Goal: Task Accomplishment & Management: Complete application form

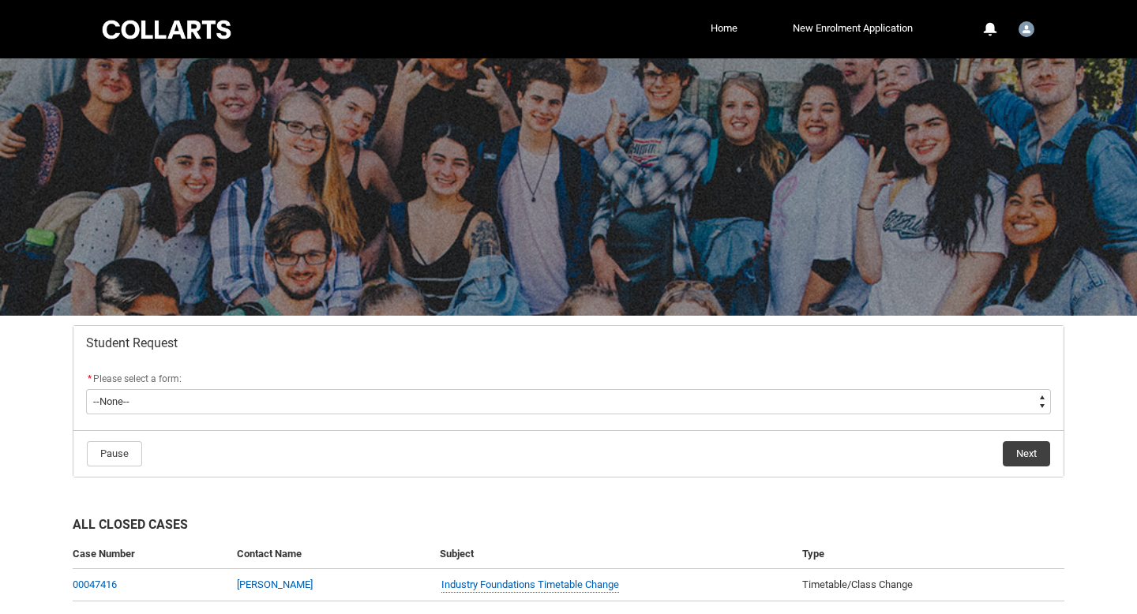
scroll to position [90, 0]
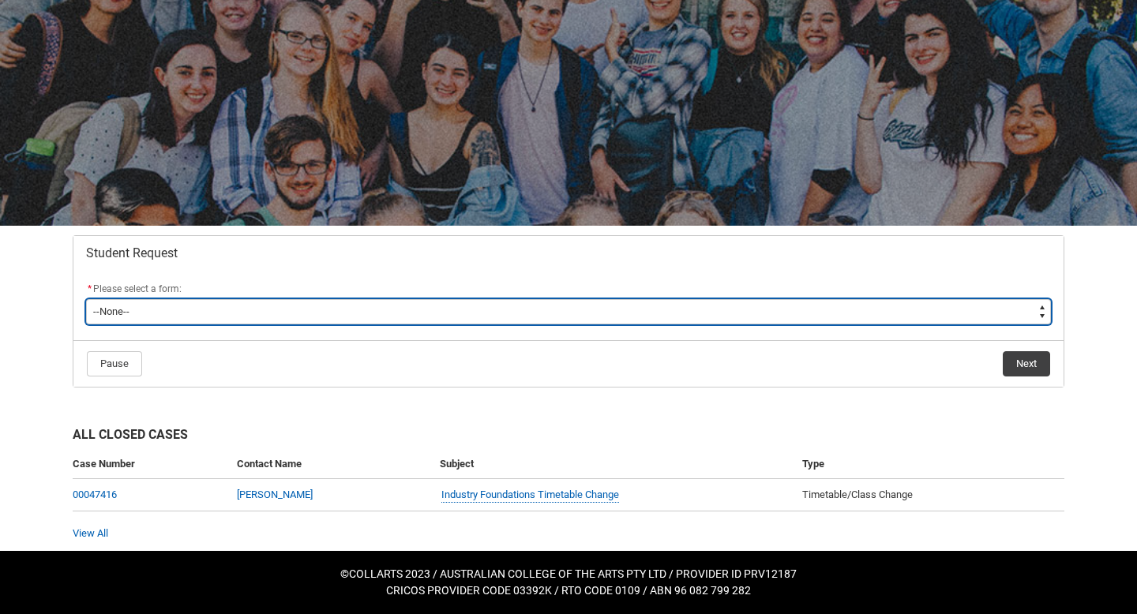
click at [519, 309] on select "--None-- Academic Transcript Application to Appeal Assignment Extension Change …" at bounding box center [568, 311] width 964 height 25
type lightning-select "Financial_Hardship_Program_Choice"
click at [86, 299] on select "--None-- Academic Transcript Application to Appeal Assignment Extension Change …" at bounding box center [568, 311] width 964 height 25
select select "Financial_Hardship_Program_Choice"
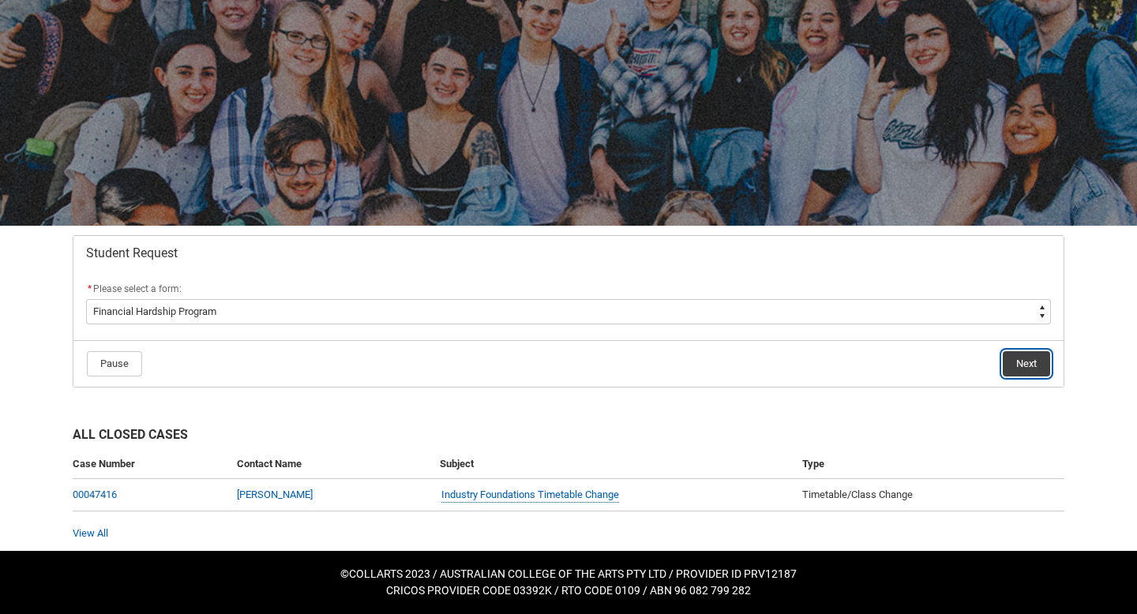
click at [1036, 360] on button "Next" at bounding box center [1025, 363] width 47 height 25
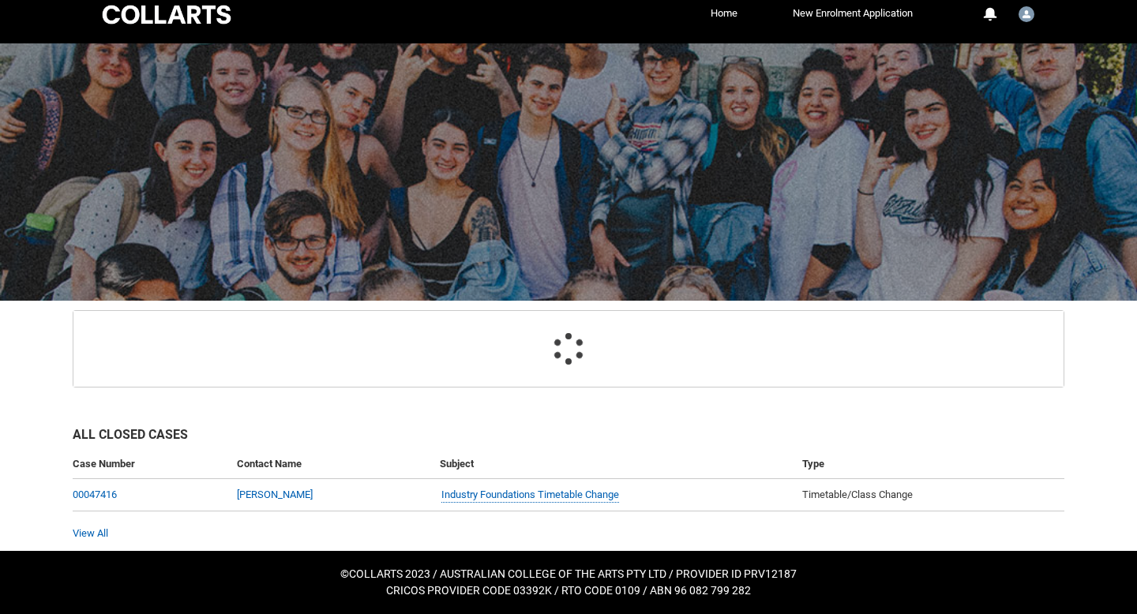
scroll to position [102, 0]
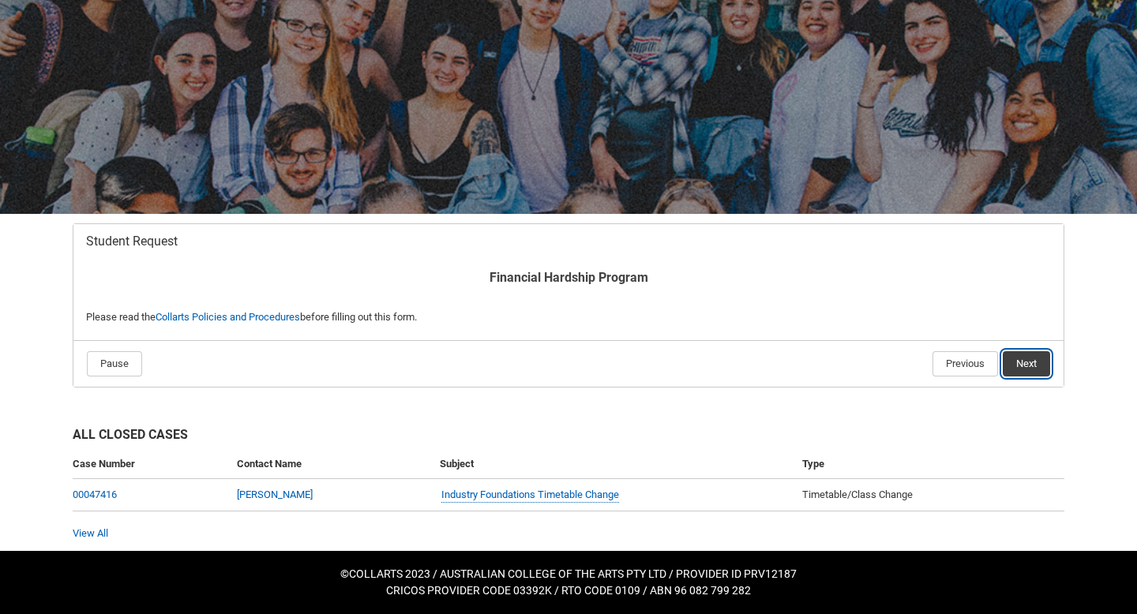
click at [1029, 357] on button "Next" at bounding box center [1025, 363] width 47 height 25
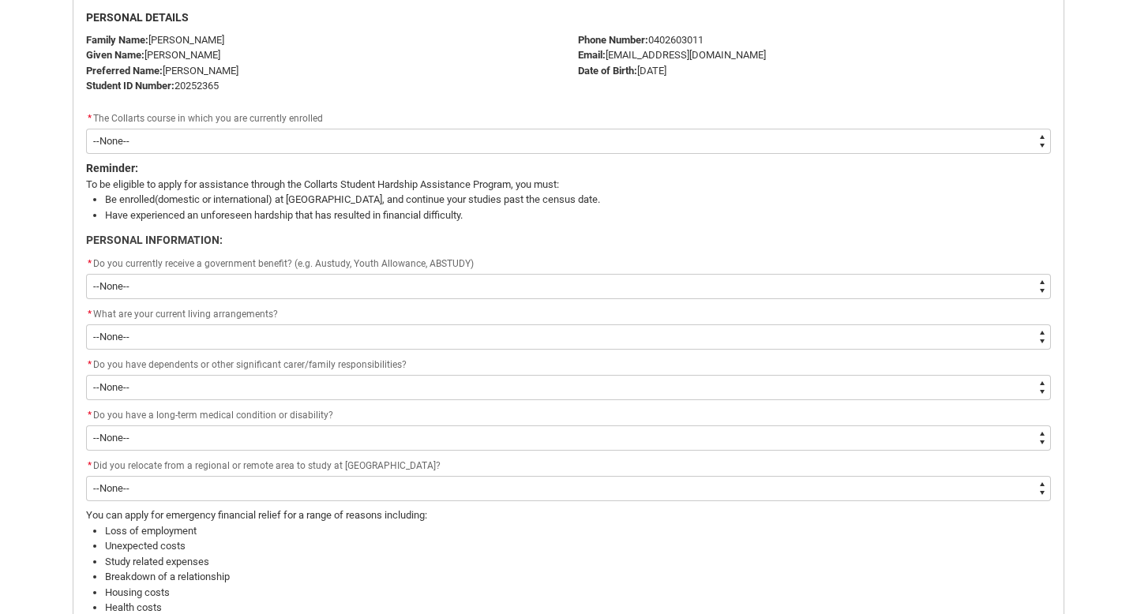
scroll to position [428, 0]
click at [465, 143] on select "--None-- Bachelor of Performing Arts (Acting)" at bounding box center [568, 139] width 964 height 25
type lightning-select "recordPicklist_ProgramEnrollment.a0jOZ000002noqXYAQ"
click at [86, 127] on select "--None-- Bachelor of Performing Arts (Acting)" at bounding box center [568, 139] width 964 height 25
select select "recordPicklist_ProgramEnrollment.a0jOZ000002noqXYAQ"
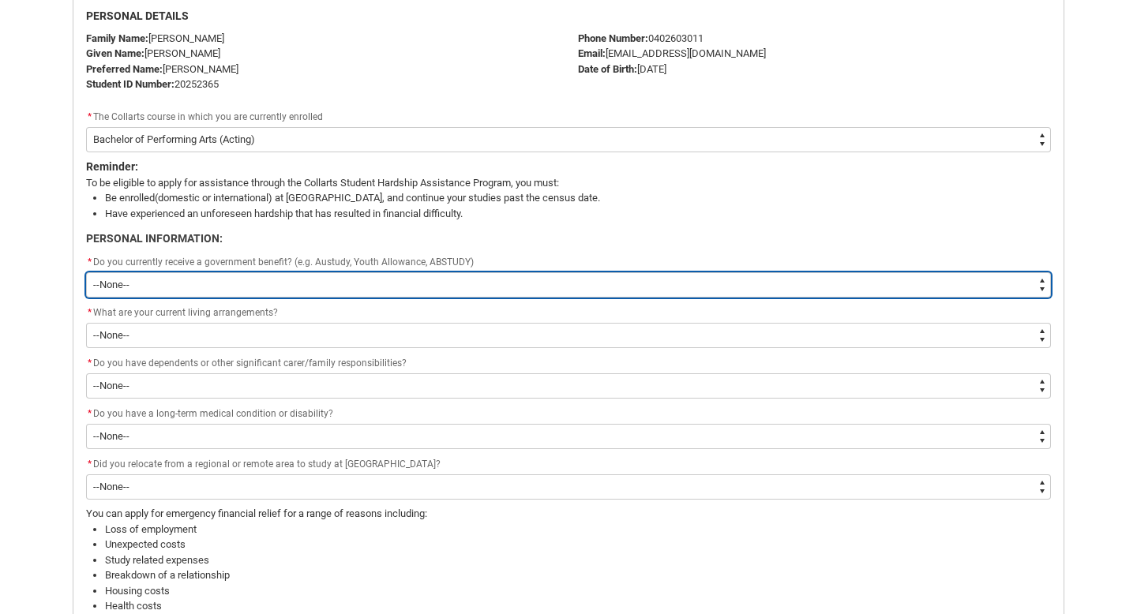
click at [324, 283] on select "--None-- Yes No" at bounding box center [568, 284] width 964 height 25
type lightning-select "Yes"
click at [86, 272] on select "--None-- Yes No" at bounding box center [568, 284] width 964 height 25
select select "Yes"
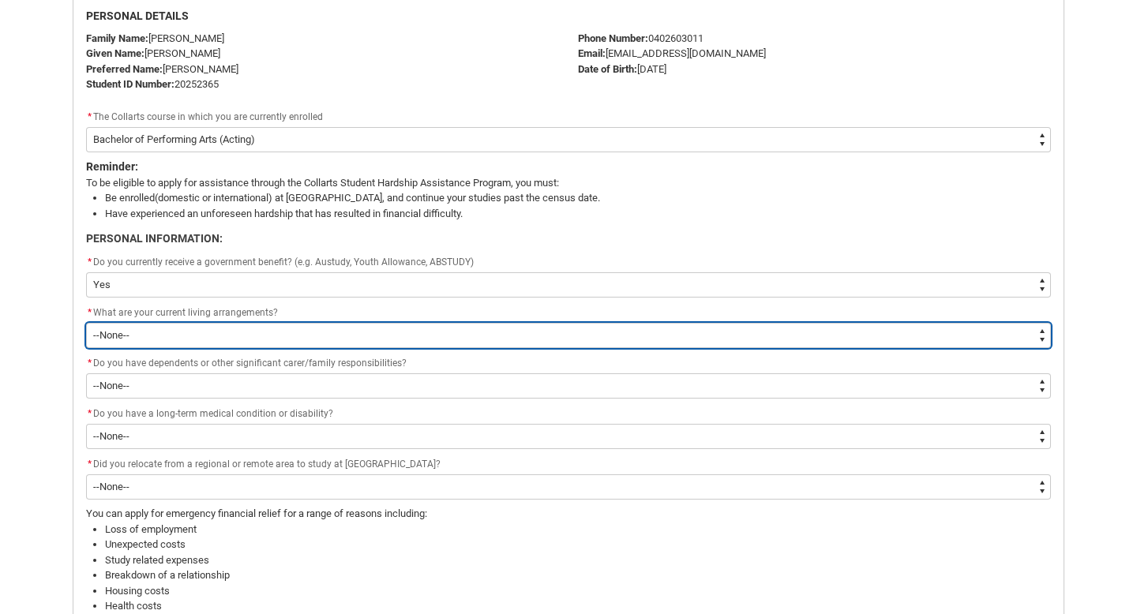
click at [294, 339] on select "--None-- I live at home with my parents I live in a shared house I live on my o…" at bounding box center [568, 335] width 964 height 25
type lightning-select "Stable_Housing_PersonalInfo"
click at [86, 323] on select "--None-- I live at home with my parents I live in a shared house I live on my o…" at bounding box center [568, 335] width 964 height 25
select select "Stable_Housing_PersonalInfo"
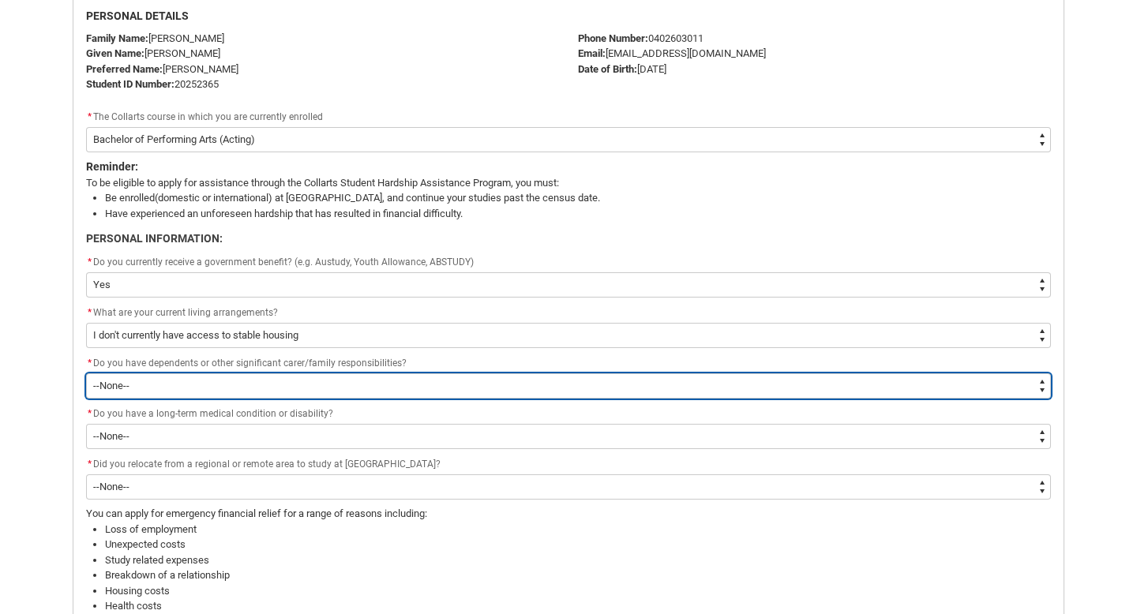
click at [253, 376] on select "--None-- Yes No" at bounding box center [568, 385] width 964 height 25
type lightning-select "Yes_FamilyResponsibilities"
click at [86, 373] on select "--None-- Yes No" at bounding box center [568, 385] width 964 height 25
select select "Yes_FamilyResponsibilities"
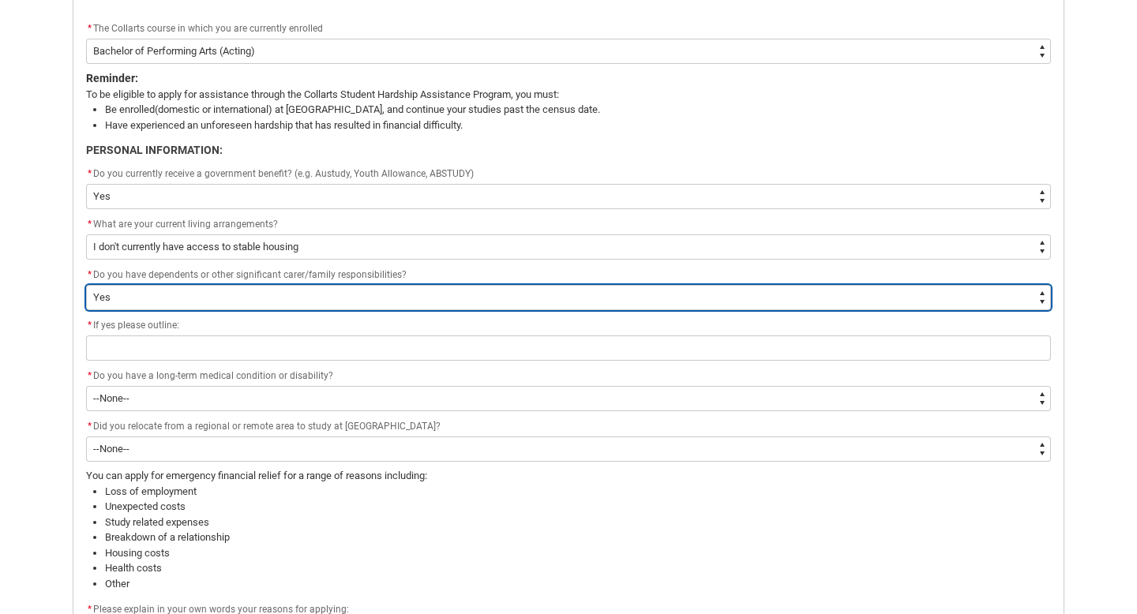
scroll to position [517, 0]
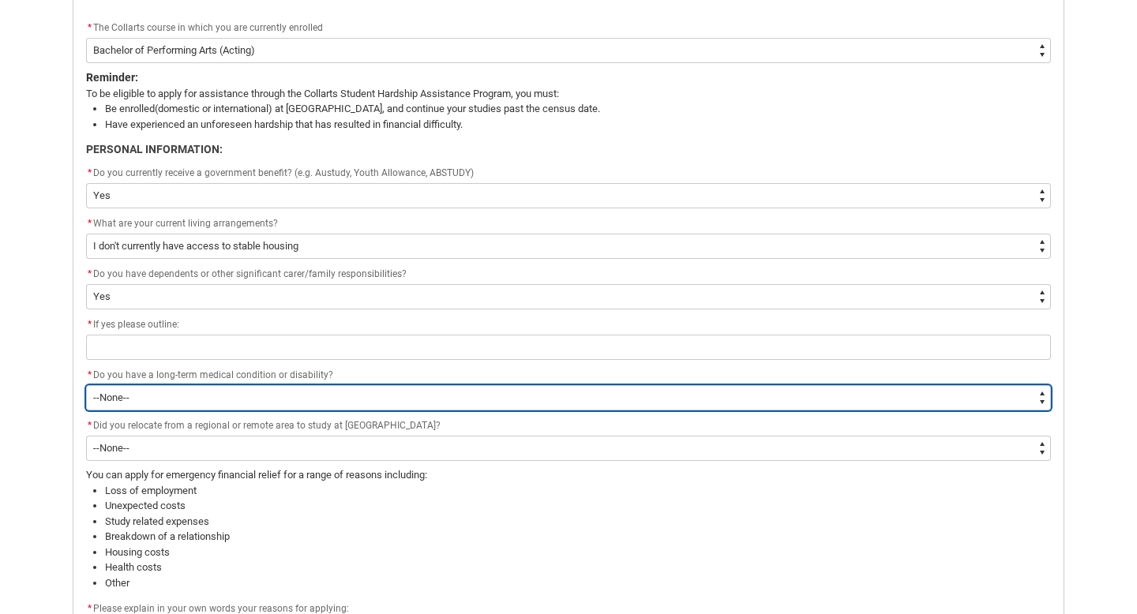
click at [210, 395] on select "--None-- Yes No" at bounding box center [568, 397] width 964 height 25
type lightning-select "Yes_Longterm_Medicalcondition"
click at [86, 385] on select "--None-- Yes No" at bounding box center [568, 397] width 964 height 25
select select "Yes_Longterm_Medicalcondition"
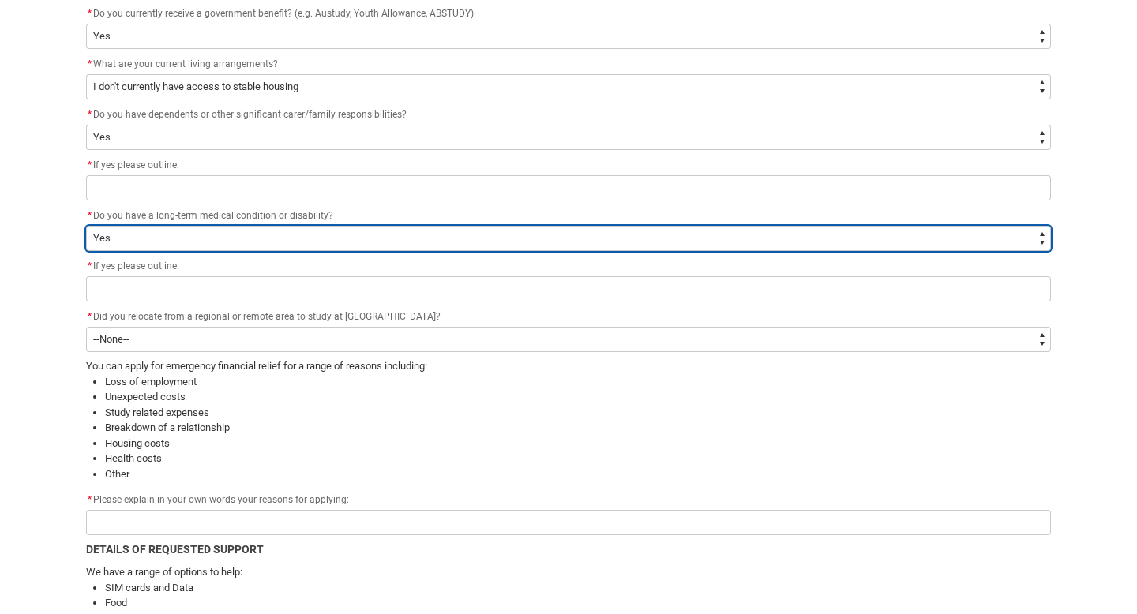
scroll to position [676, 0]
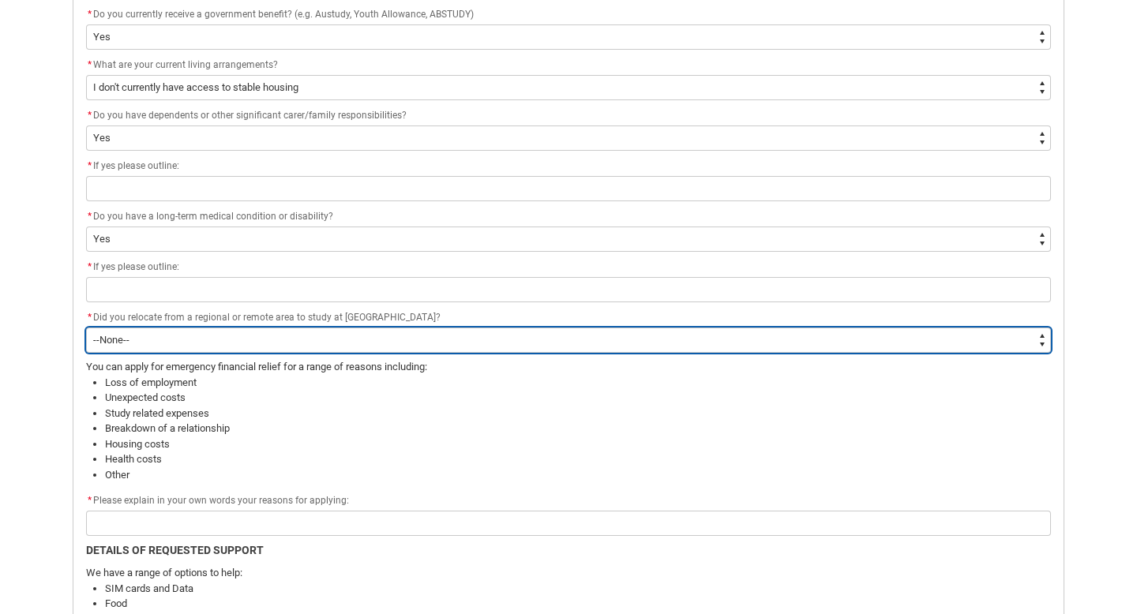
click at [204, 335] on select "--None-- Yes No" at bounding box center [568, 340] width 964 height 25
type lightning-select "No"
click at [86, 328] on select "--None-- Yes No" at bounding box center [568, 340] width 964 height 25
select select "No"
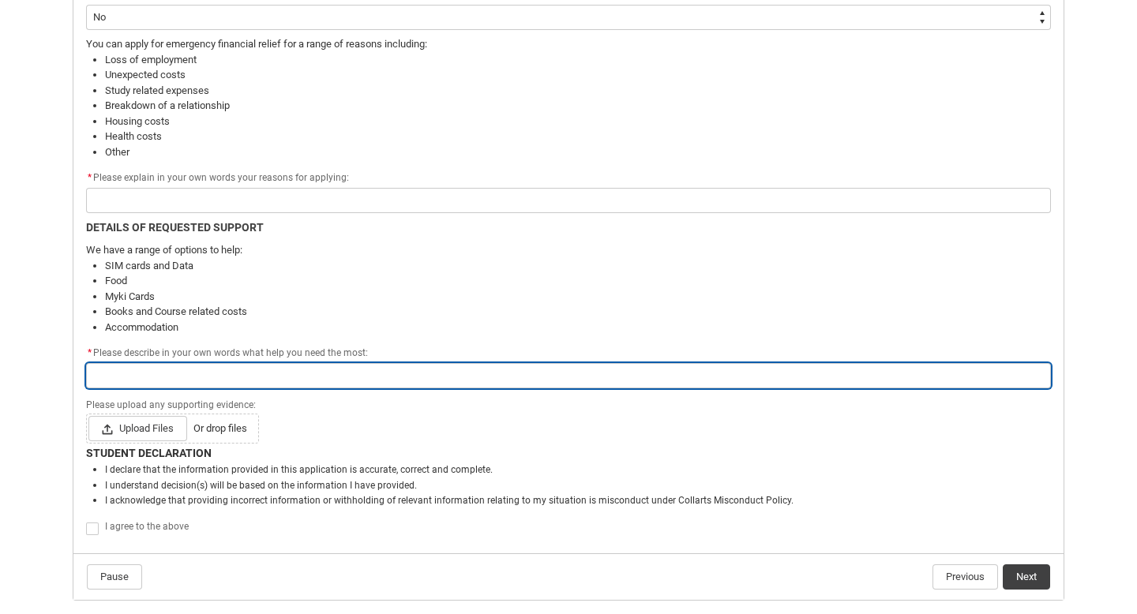
click at [144, 373] on input "Redu_Student_Request flow" at bounding box center [568, 375] width 964 height 25
type lightning-primitive-input-simple "M"
type input "M"
type lightning-primitive-input-simple "My"
type input "My"
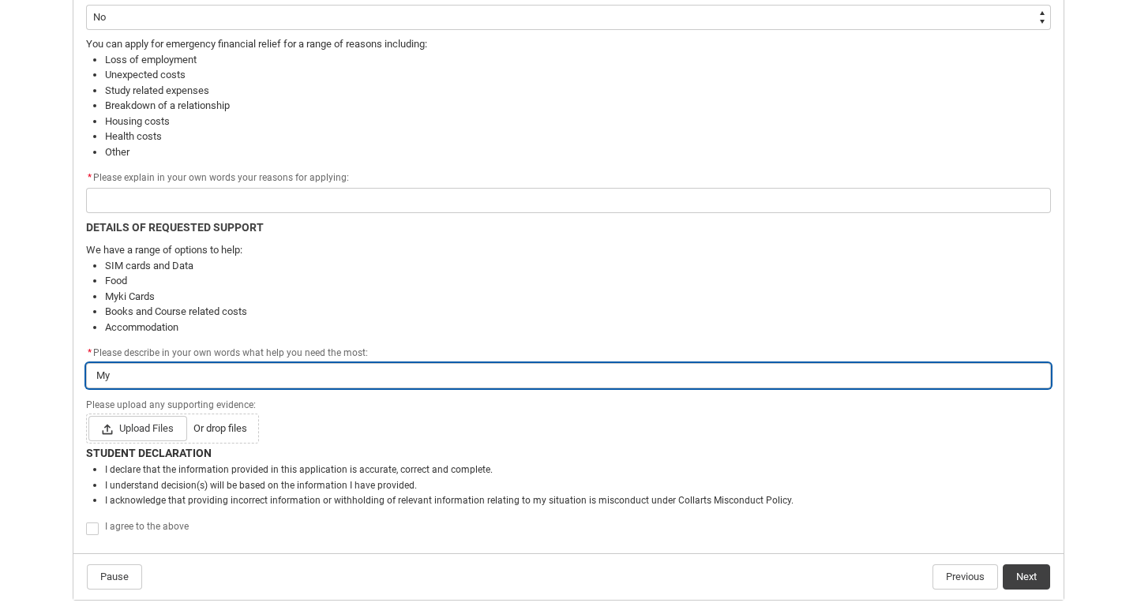
type lightning-primitive-input-simple "Myk"
type input "Myk"
type lightning-primitive-input-simple "Myki"
type input "Myki"
type lightning-primitive-input-simple "Myki"
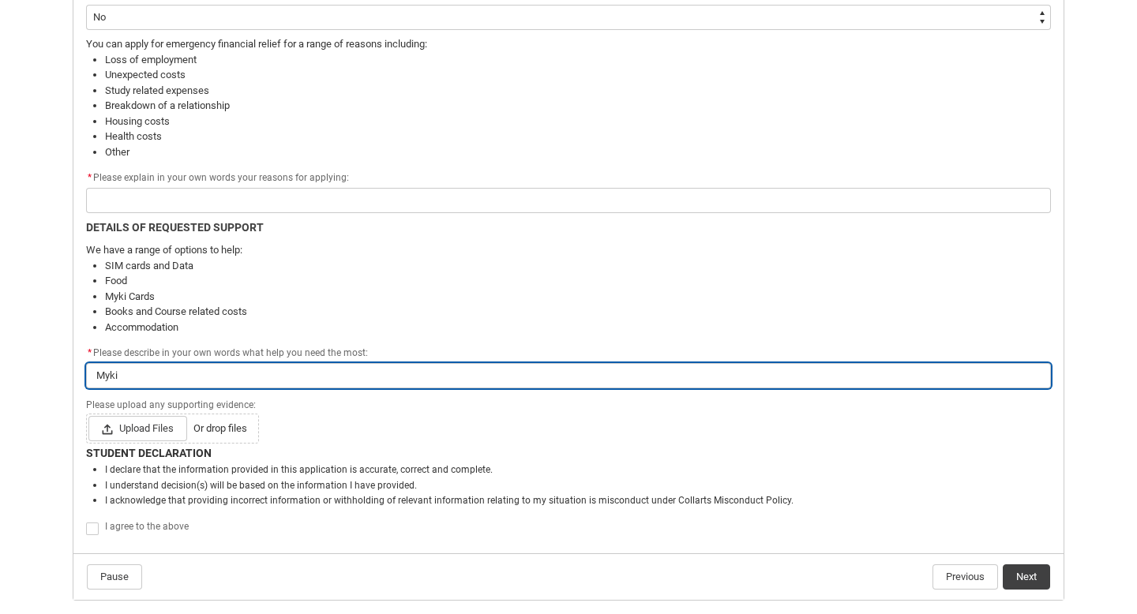
type input "Myki"
type lightning-primitive-input-simple "Myki c"
type input "Myki c"
type lightning-primitive-input-simple "Myki ca"
type input "Myki ca"
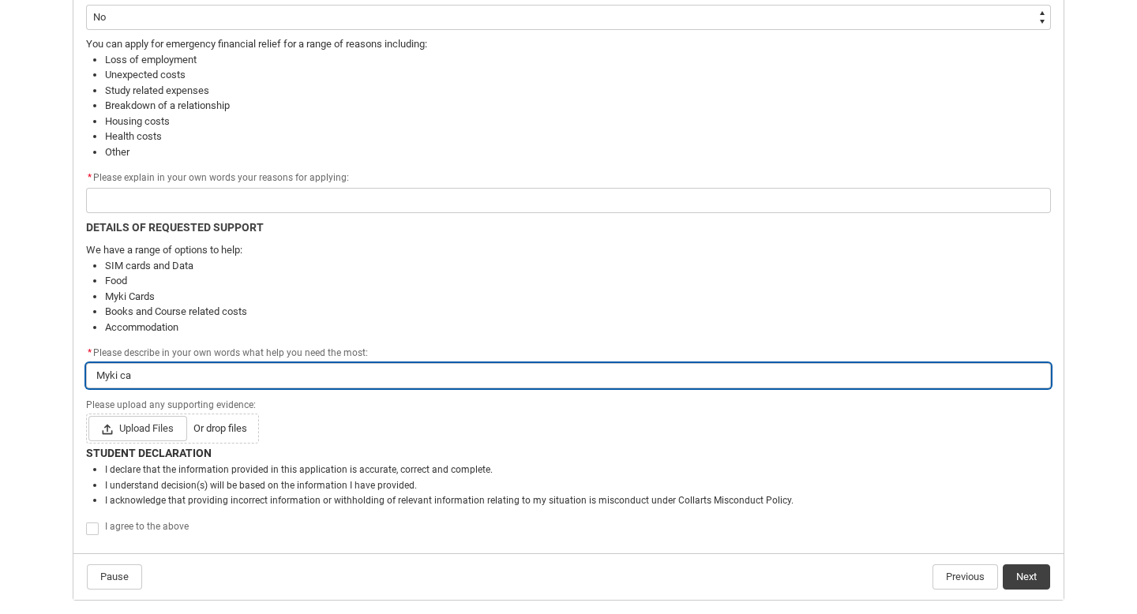
type lightning-primitive-input-simple "Myki car"
type input "Myki car"
type lightning-primitive-input-simple "Myki card"
type input "Myki card"
type lightning-primitive-input-simple "Myki cards"
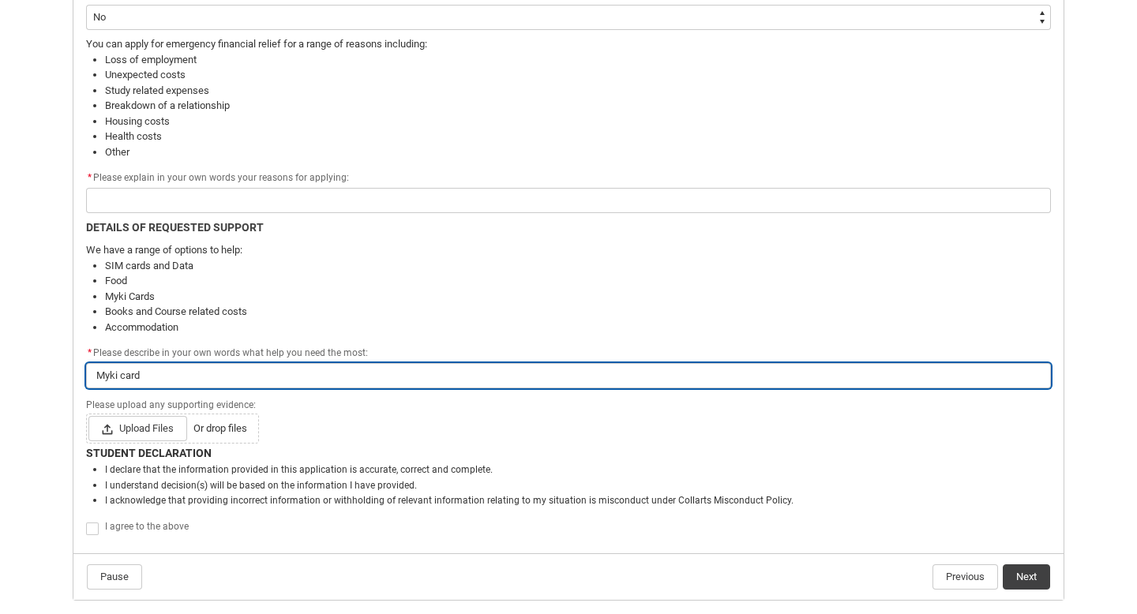
type input "Myki cards"
type lightning-primitive-input-simple "Myki cards,"
type input "Myki cards,"
type lightning-primitive-input-simple "Myki cards,"
type input "Myki cards,"
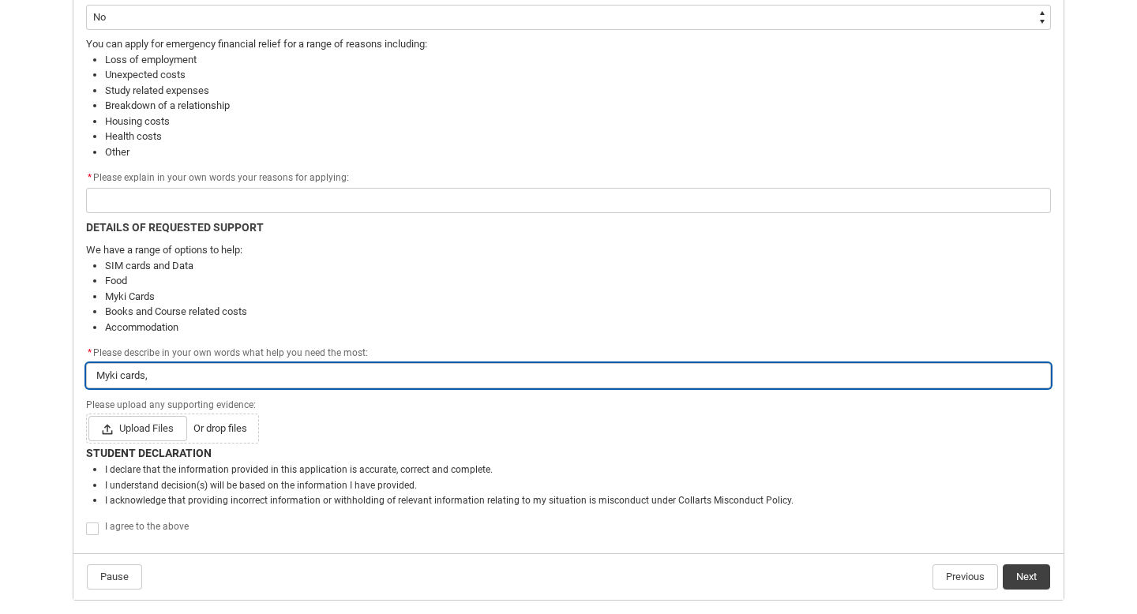
type lightning-primitive-input-simple "Myki cards, f"
type input "Myki cards, f"
type lightning-primitive-input-simple "Myki cards, fo"
type input "Myki cards, fo"
type lightning-primitive-input-simple "Myki cards, foo"
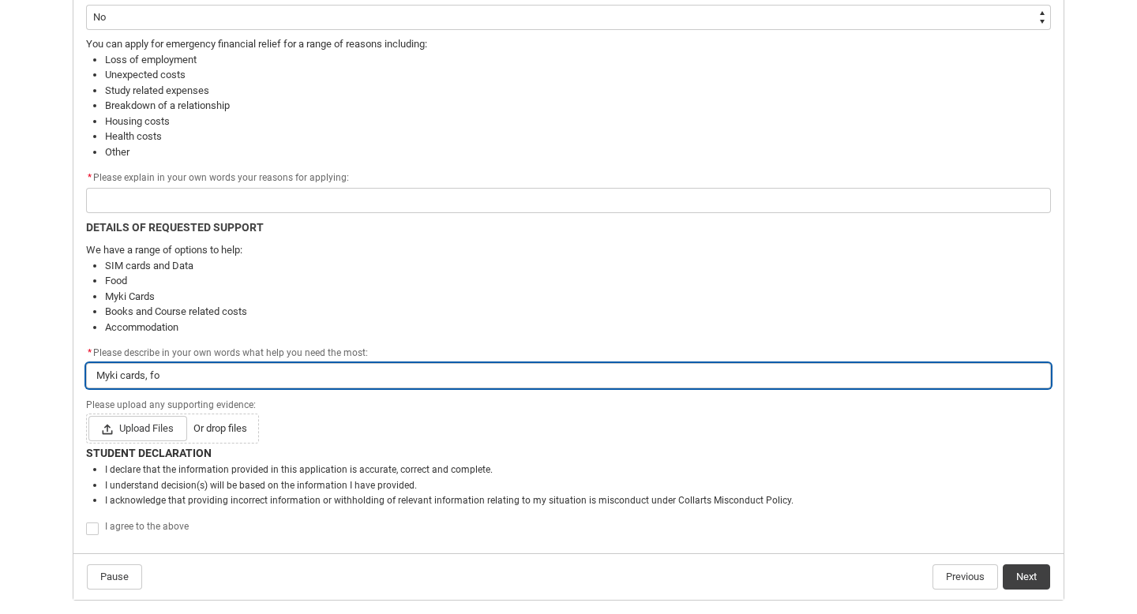
type input "Myki cards, foo"
type lightning-primitive-input-simple "Myki cards, food"
type input "Myki cards, food"
type lightning-primitive-input-simple "Myki cards, food"
type input "Myki cards, food"
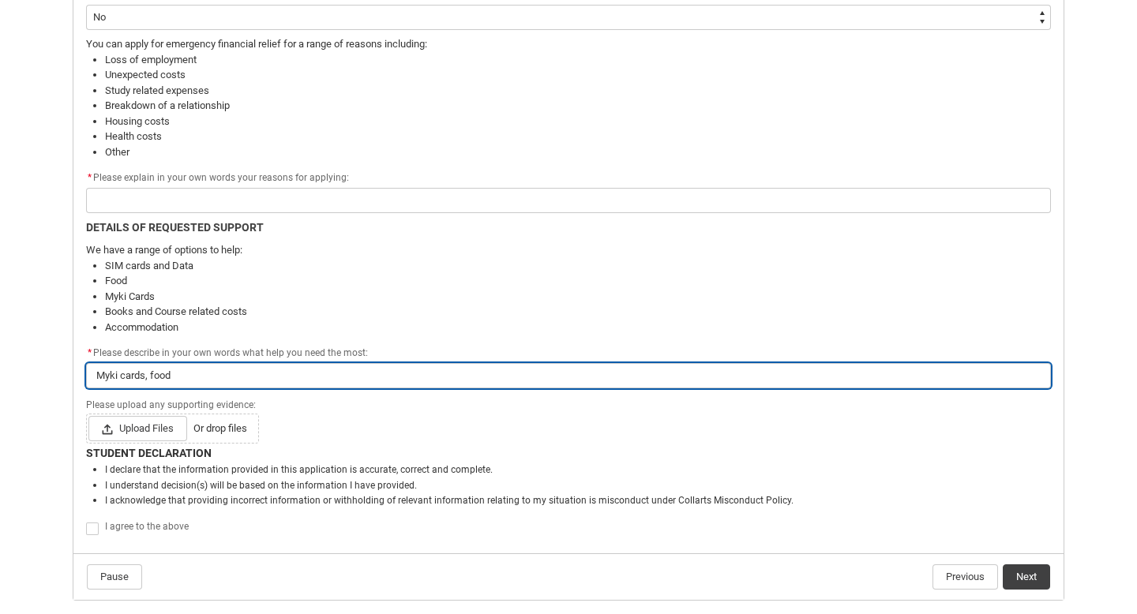
type lightning-primitive-input-simple "Myki cards, food v"
type input "Myki cards, food v"
type lightning-primitive-input-simple "Myki cards, food vo"
type input "Myki cards, food vo"
type lightning-primitive-input-simple "Myki cards, food voc"
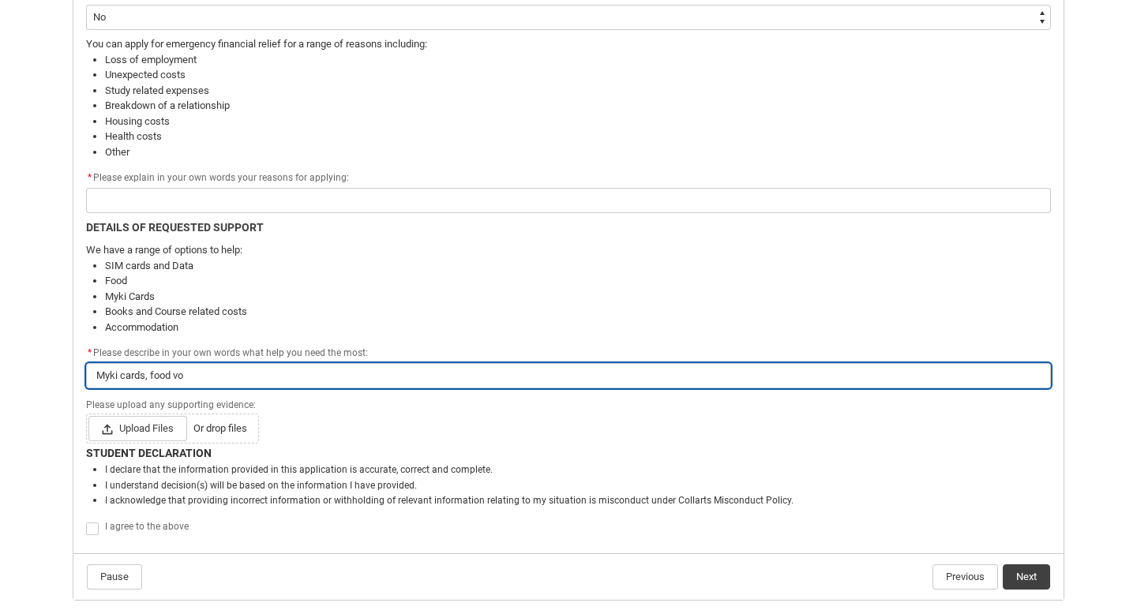
type input "Myki cards, food voc"
type lightning-primitive-input-simple "Myki cards, food vo"
type input "Myki cards, food vo"
type lightning-primitive-input-simple "Myki cards, food vou"
type input "Myki cards, food vou"
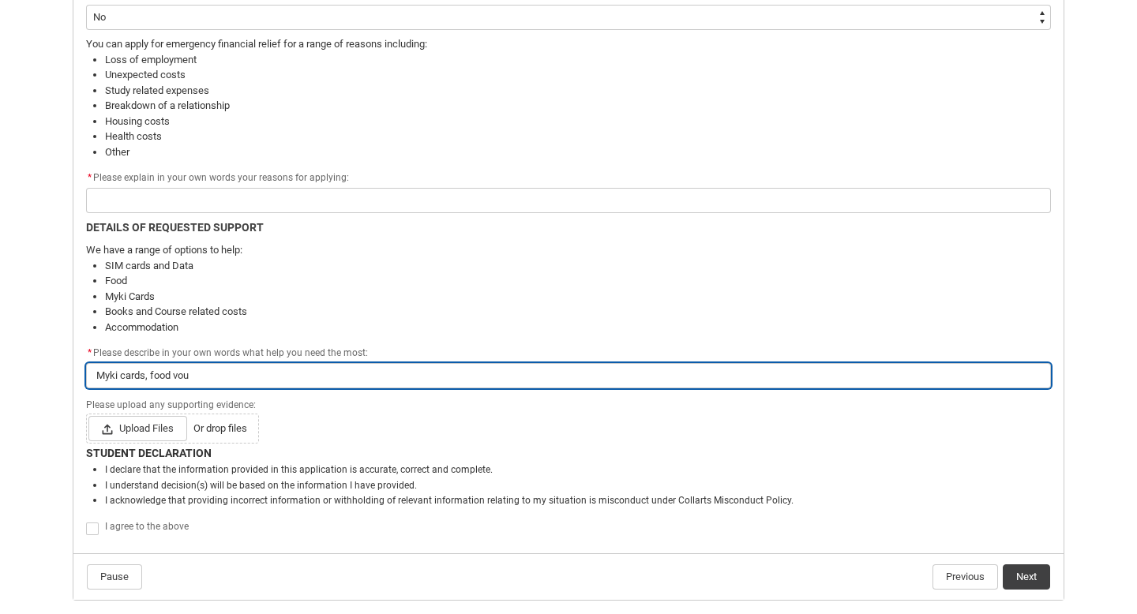
type lightning-primitive-input-simple "Myki cards, food vouc"
type input "Myki cards, food vouc"
type lightning-primitive-input-simple "Myki cards, food vouch"
type input "Myki cards, food vouch"
type lightning-primitive-input-simple "Myki cards, food vouche"
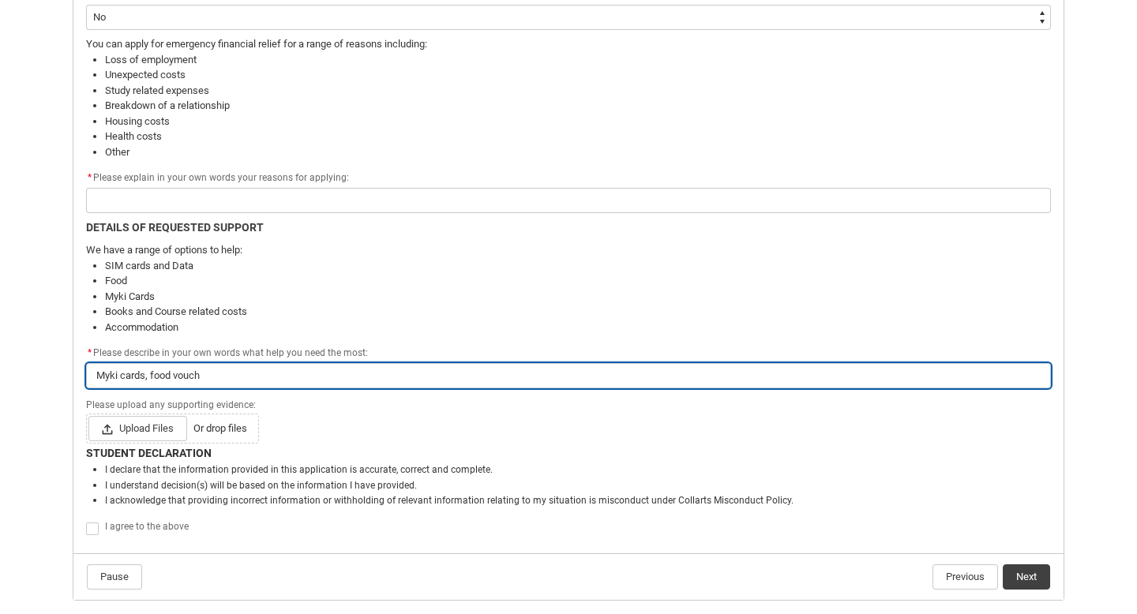
type input "Myki cards, food vouche"
type lightning-primitive-input-simple "Myki cards, food voucher"
type input "Myki cards, food voucher"
type lightning-primitive-input-simple "Myki cards, food vouchers"
type input "Myki cards, food vouchers"
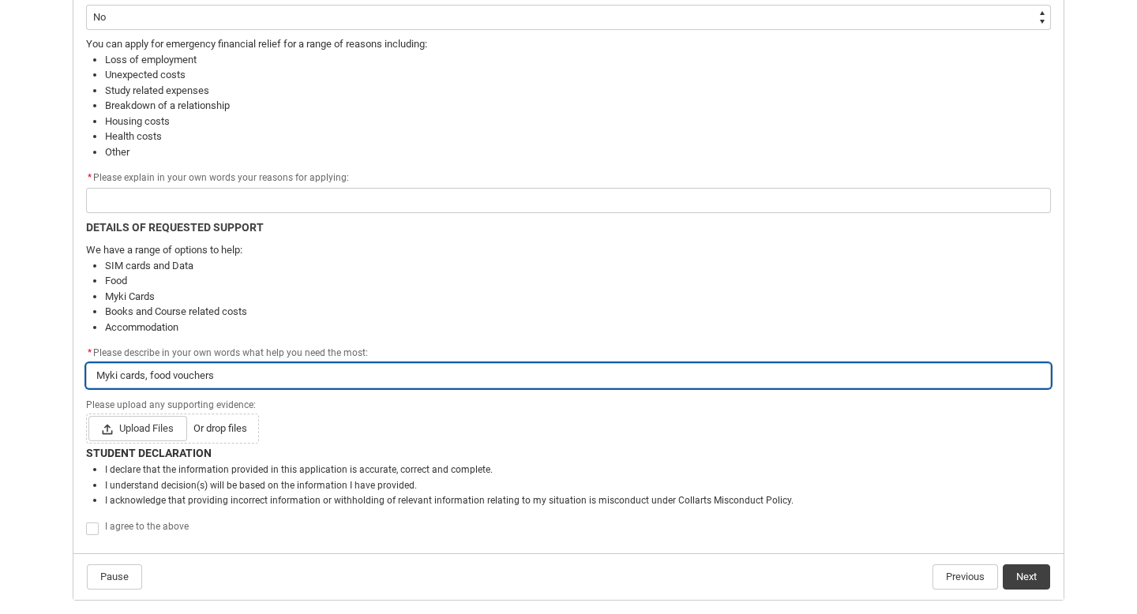
type lightning-primitive-input-simple "Myki cards, food vouchers"
type input "Myki cards, food vouchers"
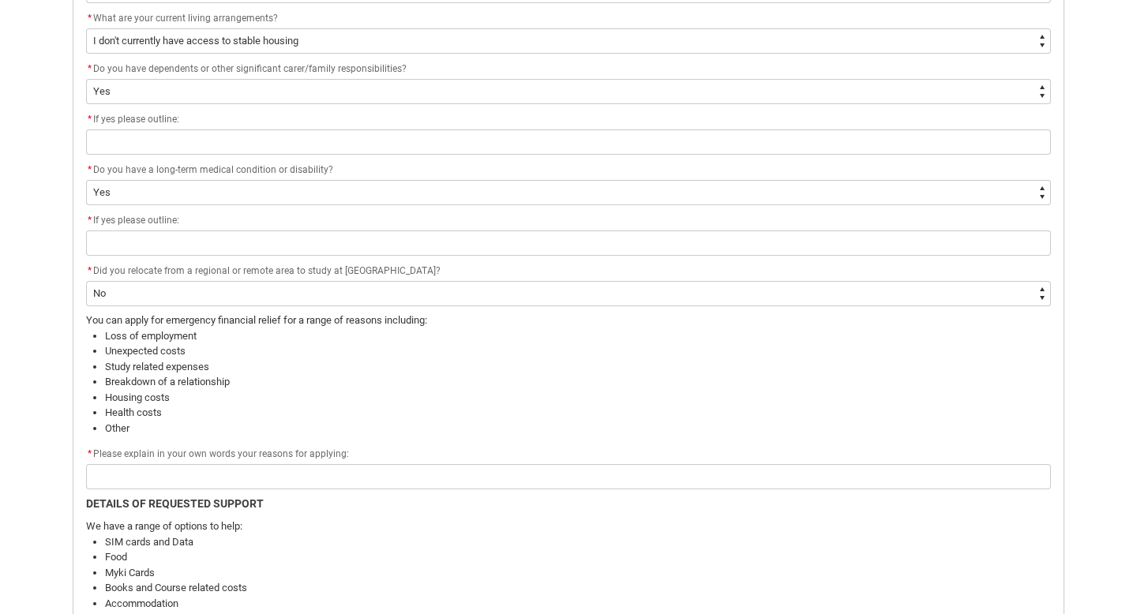
scroll to position [713, 0]
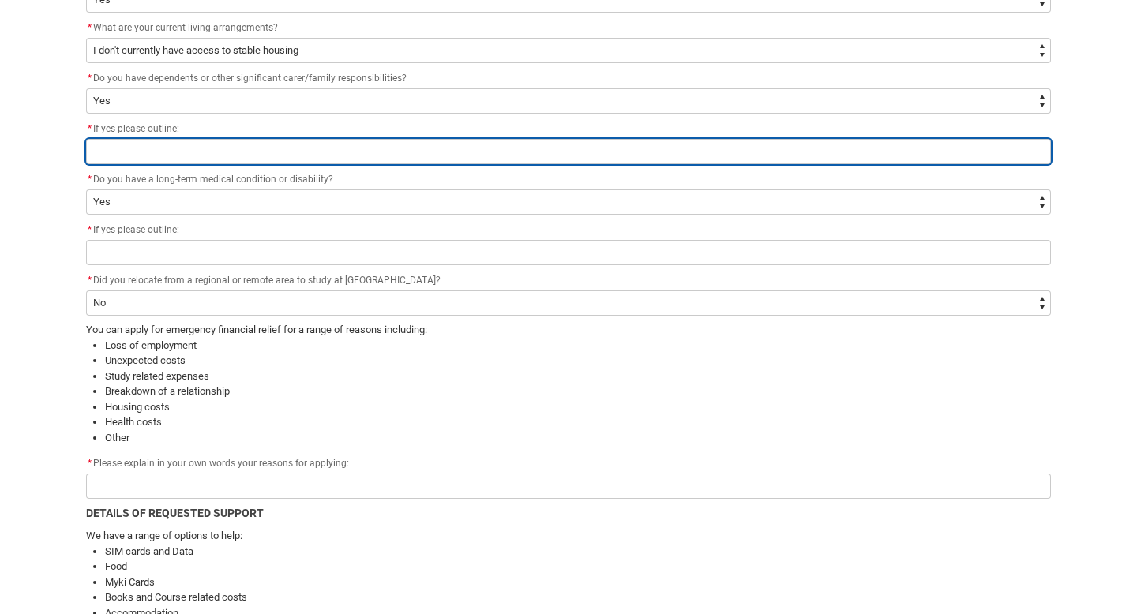
click at [200, 141] on input "Redu_Student_Request flow" at bounding box center [568, 151] width 964 height 25
type lightning-primitive-input-simple "Father - disabled, I am his carer when mother is not home"
type input "Father - disabled, I am his carer when mother is not home"
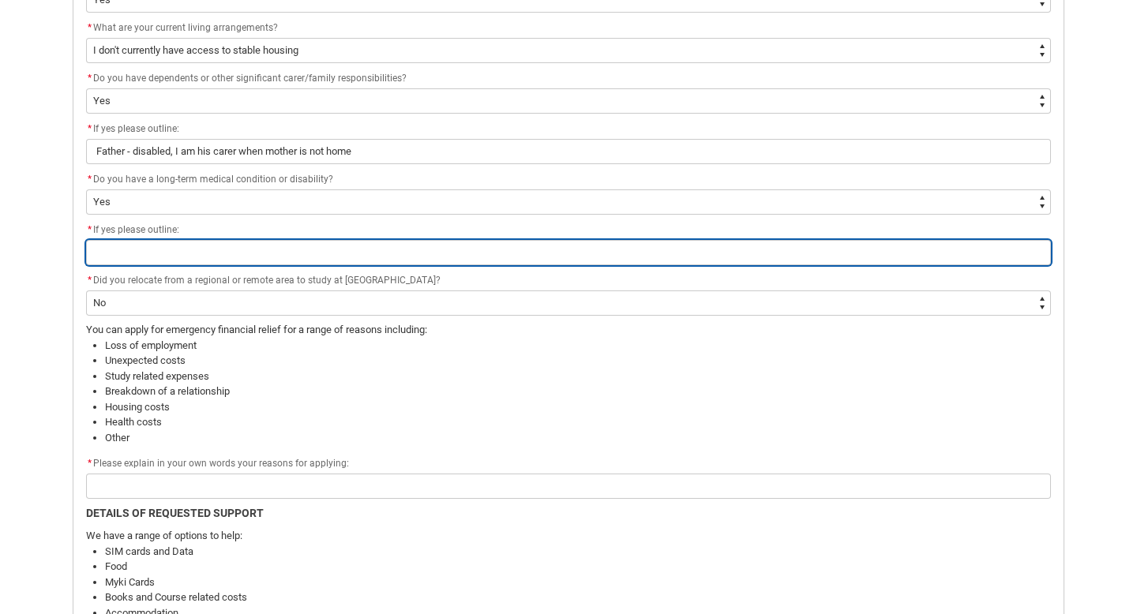
click at [181, 251] on input "Redu_Student_Request flow" at bounding box center [568, 252] width 964 height 25
type lightning-primitive-input-simple "Clinical depression and BPD"
type input "Clinical depression and BPD"
click at [182, 247] on input "Clinical depression and BPD" at bounding box center [568, 252] width 964 height 25
click at [137, 252] on input "Clinical depression and BPD" at bounding box center [568, 252] width 964 height 25
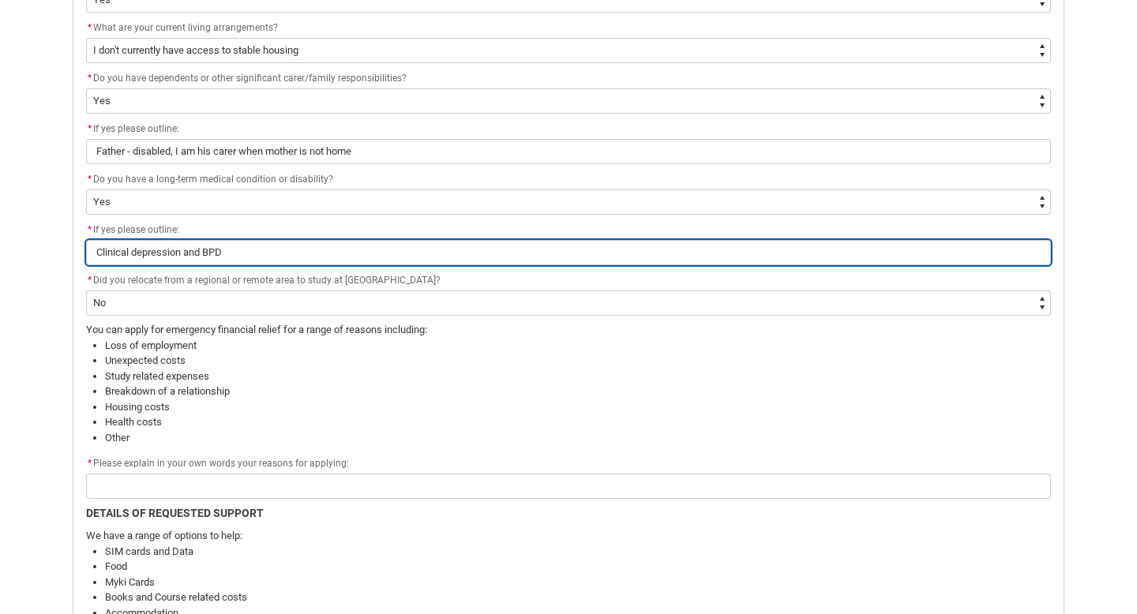
type lightning-primitive-input-simple "Clinical epression and BPD"
type input "Clinical epression and BPD"
type lightning-primitive-input-simple "Clinicalepression and BPD"
type input "Clinicalepression and BPD"
type lightning-primitive-input-simple "Clinicaepression and BPD"
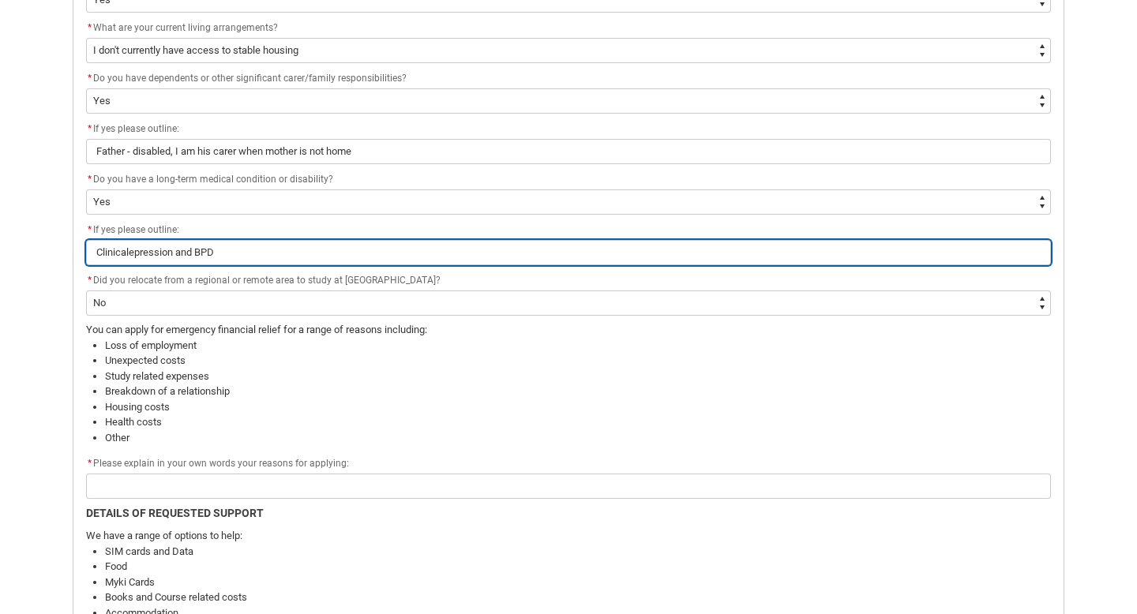
type input "Clinicaepression and BPD"
type lightning-primitive-input-simple "Clinicepression and BPD"
type input "Clinicepression and BPD"
type lightning-primitive-input-simple "Cliniepression and BPD"
type input "Cliniepression and BPD"
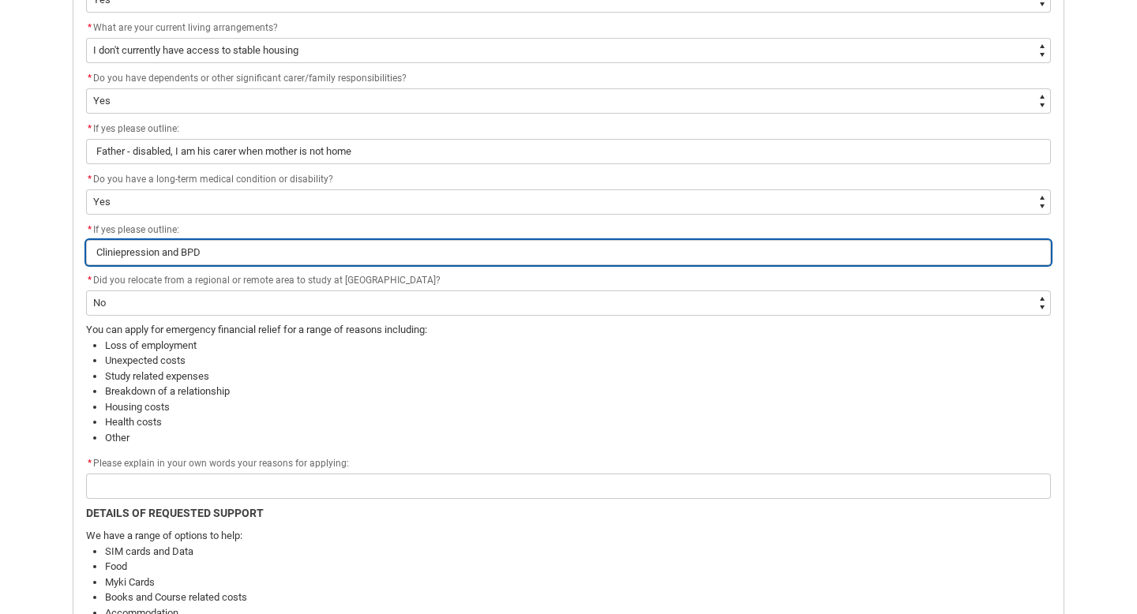
type lightning-primitive-input-simple "Clinepression and BPD"
type input "Clinepression and BPD"
type lightning-primitive-input-simple "Cliepression and BPD"
type input "Cliepression and BPD"
type lightning-primitive-input-simple "Clepression and BPD"
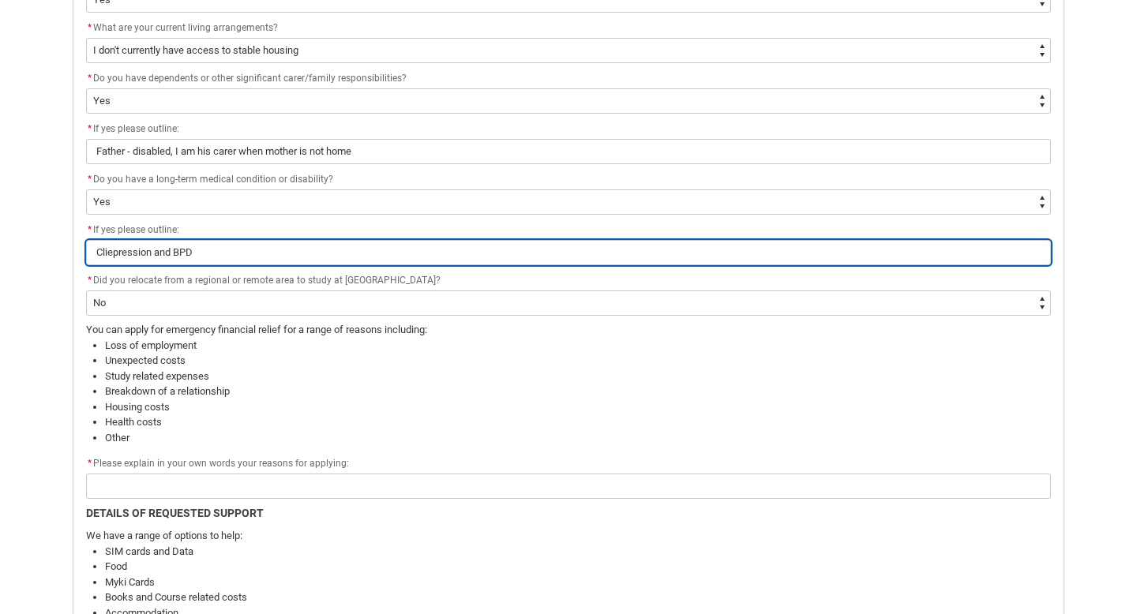
type input "Clepression and BPD"
type lightning-primitive-input-simple "Cepression and BPD"
type input "Cepression and BPD"
type lightning-primitive-input-simple "epression and BPD"
type input "epression and BPD"
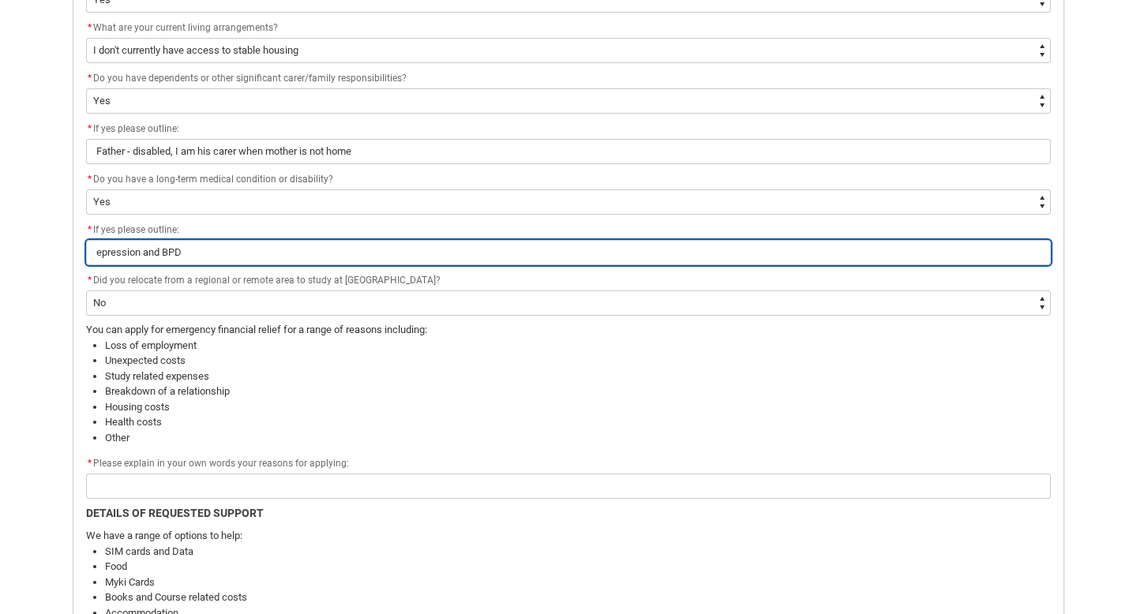
type lightning-primitive-input-simple "Depression and BPD"
type input "Depression and BPD"
click at [182, 253] on input "Depression and BPD" at bounding box center [568, 252] width 964 height 25
type lightning-primitive-input-simple "Depression and BD"
type input "Depression and BD"
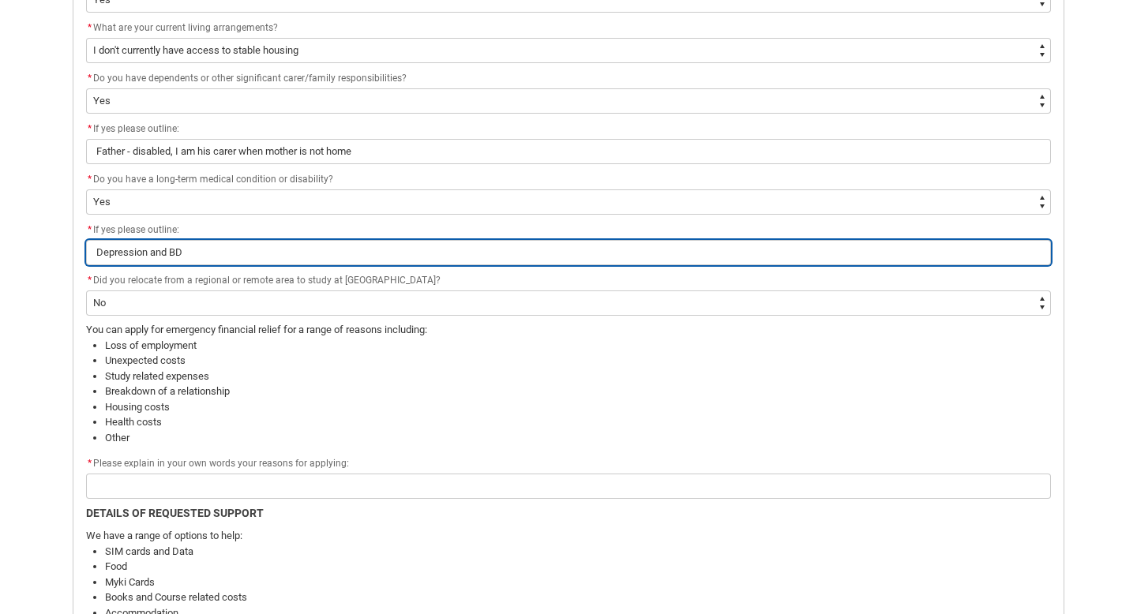
type lightning-primitive-input-simple "Depression and BPD"
type input "Depression and BPD"
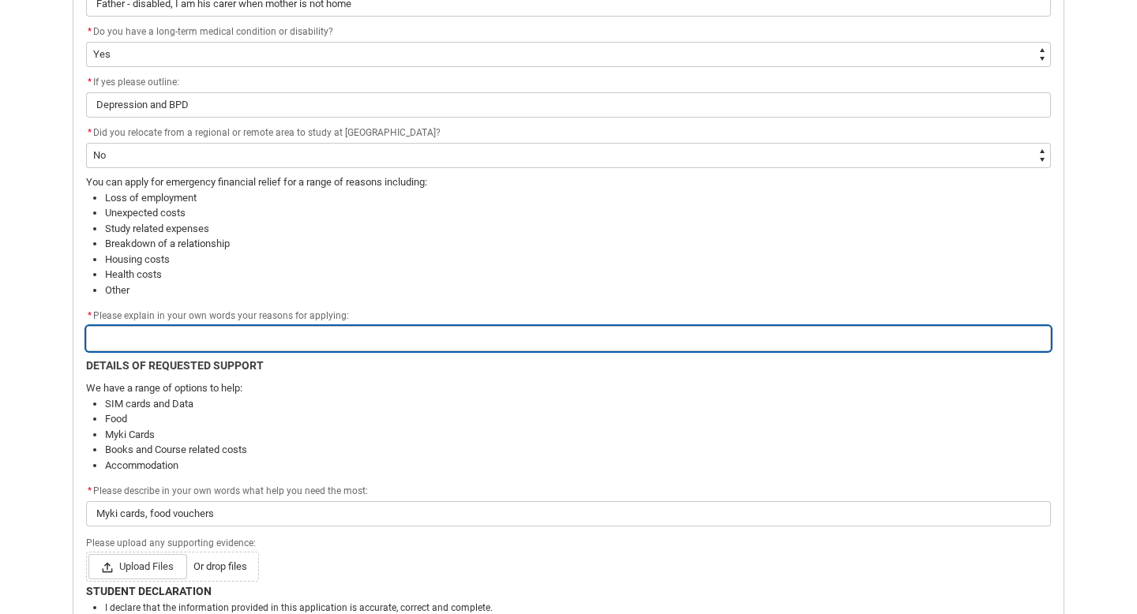
click at [177, 343] on input "Redu_Student_Request flow" at bounding box center [568, 338] width 964 height 25
type lightning-primitive-input-simple "I previously submitted in my T1 application about my difficult living situation…"
type input "I previously submitted in my T1 application about my difficult living situation…"
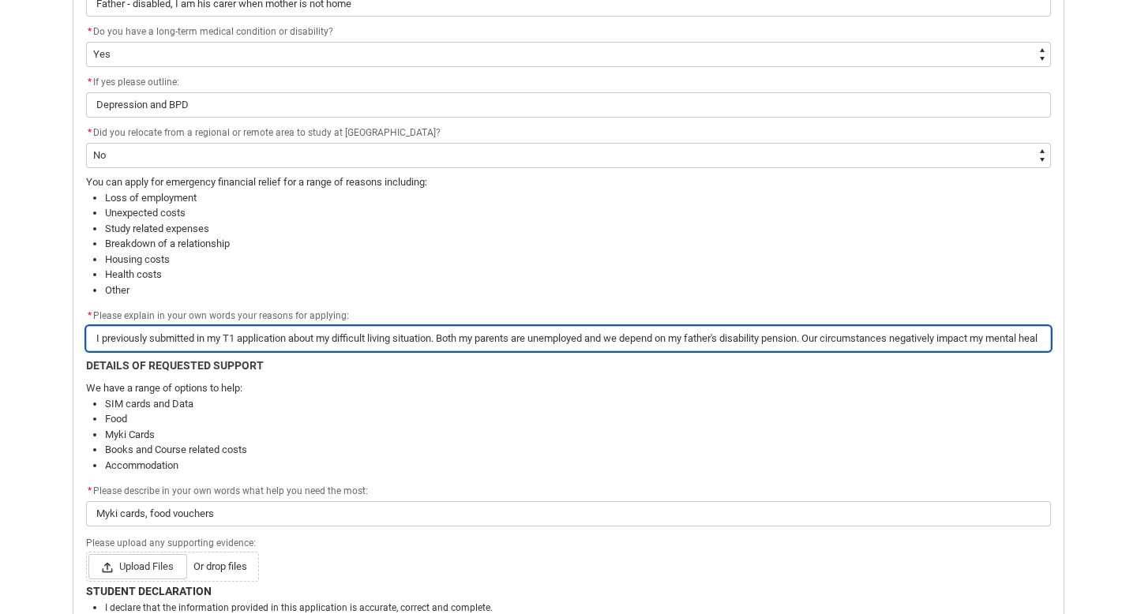
click at [444, 341] on input "I previously submitted in my T1 application about my difficult living situation…" at bounding box center [568, 338] width 964 height 25
drag, startPoint x: 444, startPoint y: 341, endPoint x: 142, endPoint y: 324, distance: 302.8
click at [142, 324] on div "* Please explain in your own words your reasons for applying: I previously subm…" at bounding box center [568, 329] width 964 height 44
type lightning-primitive-input-simple "C Both my parents are unemployed and we depend on my father's disability pensio…"
type input "C Both my parents are unemployed and we depend on my father's disability pensio…"
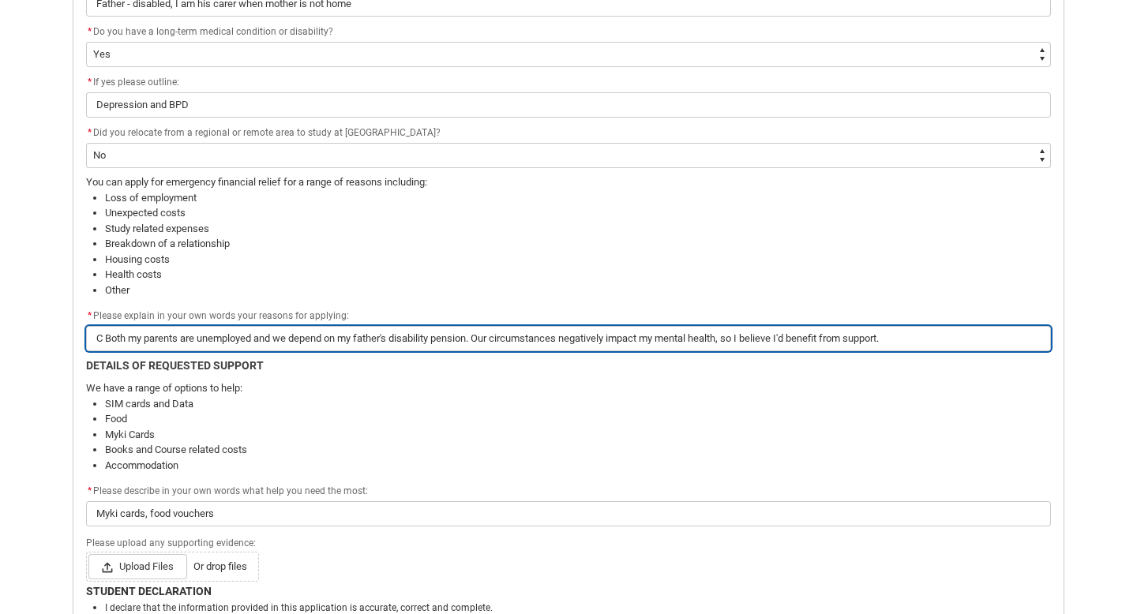
type lightning-primitive-input-simple "Cu Both my parents are unemployed and we depend on my father's disability pensi…"
type input "Cu Both my parents are unemployed and we depend on my father's disability pensi…"
type lightning-primitive-input-simple "Cur Both my parents are unemployed and we depend on my father's disability pens…"
type input "Cur Both my parents are unemployed and we depend on my father's disability pens…"
type lightning-primitive-input-simple "Curr Both my parents are unemployed and we depend on my father's disability pen…"
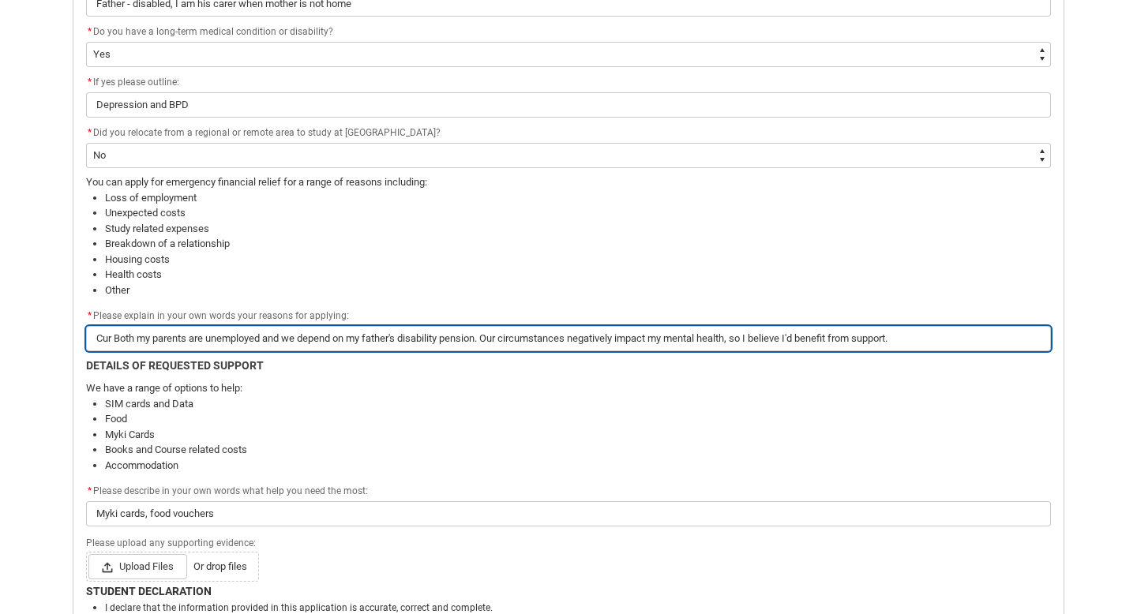
type input "Curr Both my parents are unemployed and we depend on my father's disability pen…"
type lightning-primitive-input-simple "Curre Both my parents are unemployed and we depend on my father's disability pe…"
type input "Curre Both my parents are unemployed and we depend on my father's disability pe…"
type lightning-primitive-input-simple "Curren Both my parents are unemployed and we depend on my father's disability p…"
type input "Curren Both my parents are unemployed and we depend on my father's disability p…"
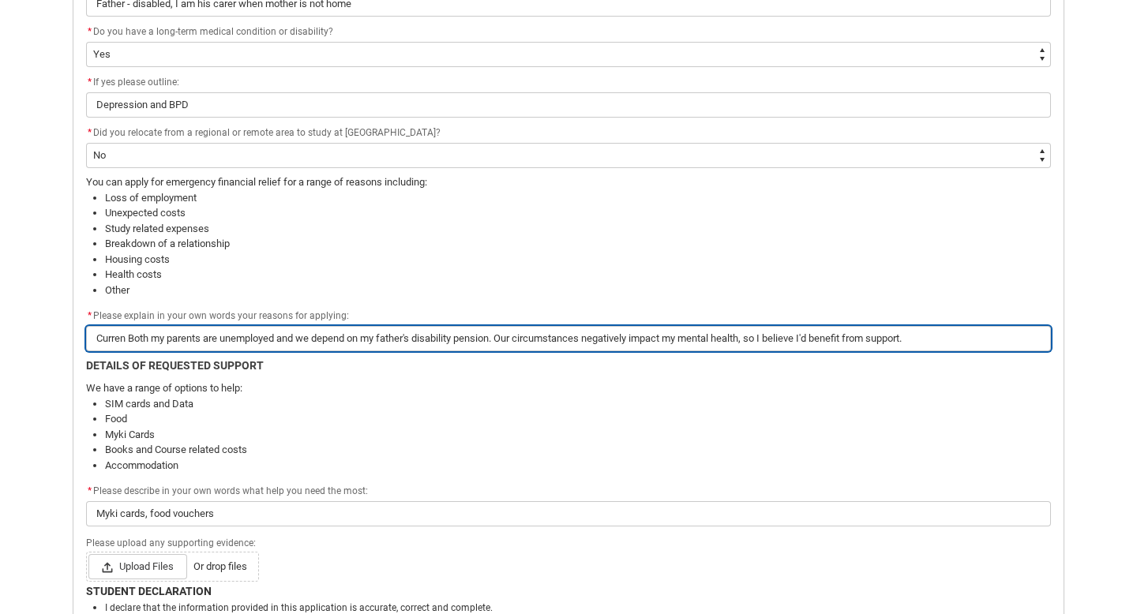
type lightning-primitive-input-simple "Current Both my parents are unemployed and we depend on my father's disability …"
type input "Current Both my parents are unemployed and we depend on my father's disability …"
type lightning-primitive-input-simple "Currentl Both my parents are unemployed and we depend on my father's disability…"
type input "Currentl Both my parents are unemployed and we depend on my father's disability…"
type lightning-primitive-input-simple "Currently Both my parents are unemployed and we depend on my father's disabilit…"
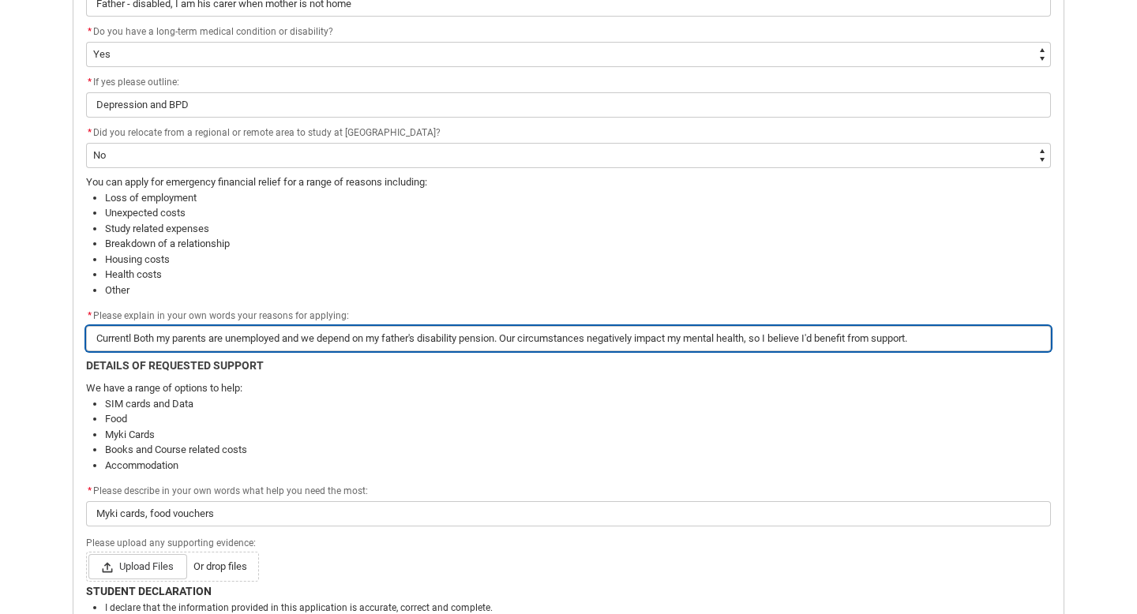
type input "Currently Both my parents are unemployed and we depend on my father's disabilit…"
type lightning-primitive-input-simple "Currently, Both my parents are unemployed and we depend on my father's disabili…"
type input "Currently, Both my parents are unemployed and we depend on my father's disabili…"
type lightning-primitive-input-simple "Currently, Both my parents are unemployed and we depend on my father's disabili…"
type input "Currently, Both my parents are unemployed and we depend on my father's disabili…"
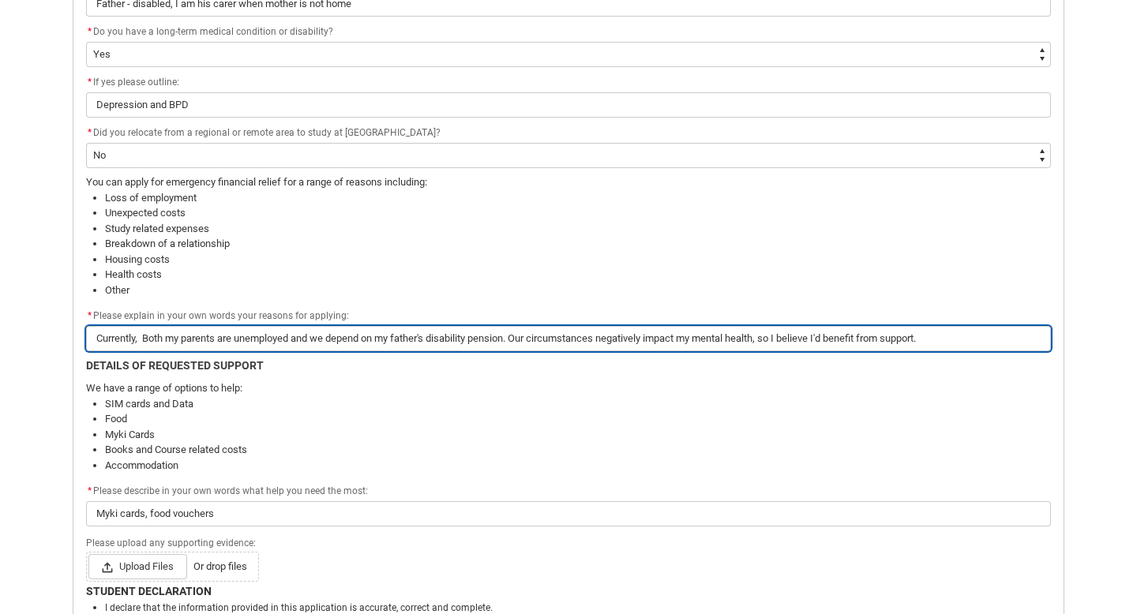
type lightning-primitive-input-simple "Currently, I Both my parents are unemployed and we depend on my father's disabi…"
type input "Currently, I Both my parents are unemployed and we depend on my father's disabi…"
type lightning-primitive-input-simple "Currently, I' Both my parents are unemployed and we depend on my father's disab…"
type input "Currently, I' Both my parents are unemployed and we depend on my father's disab…"
type lightning-primitive-input-simple "Currently, I'm Both my parents are unemployed and we depend on my father's disa…"
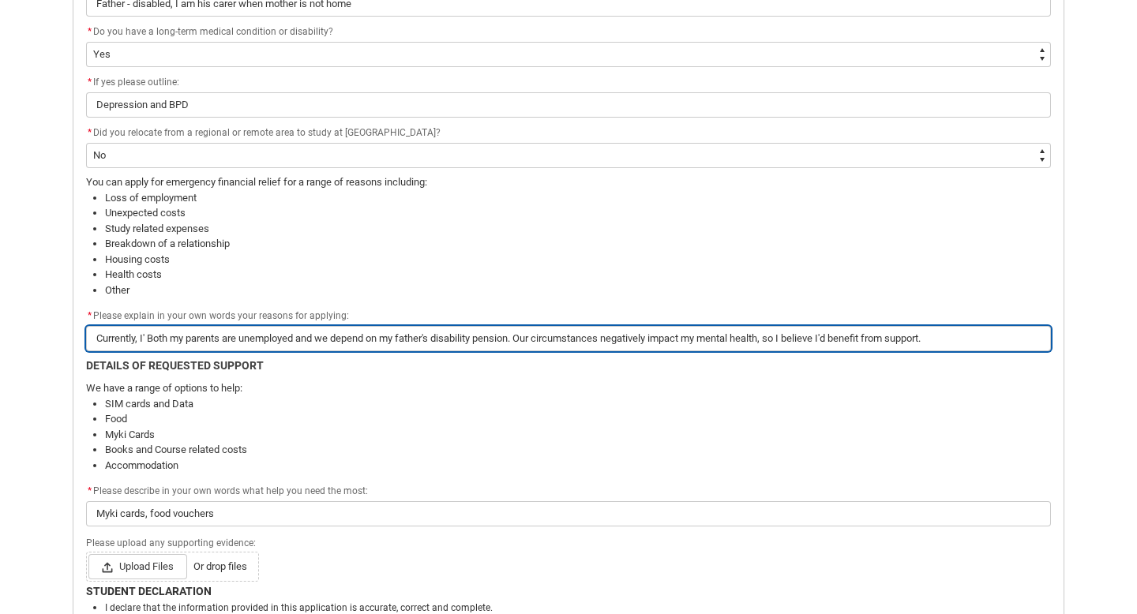
type input "Currently, I'm Both my parents are unemployed and we depend on my father's disa…"
type lightning-primitive-input-simple "Currently, I'm Both my parents are unemployed and we depend on my father's disa…"
type input "Currently, I'm Both my parents are unemployed and we depend on my father's disa…"
type lightning-primitive-input-simple "Currently, I'm i Both my parents are unemployed and we depend on my father's di…"
type input "Currently, I'm i Both my parents are unemployed and we depend on my father's di…"
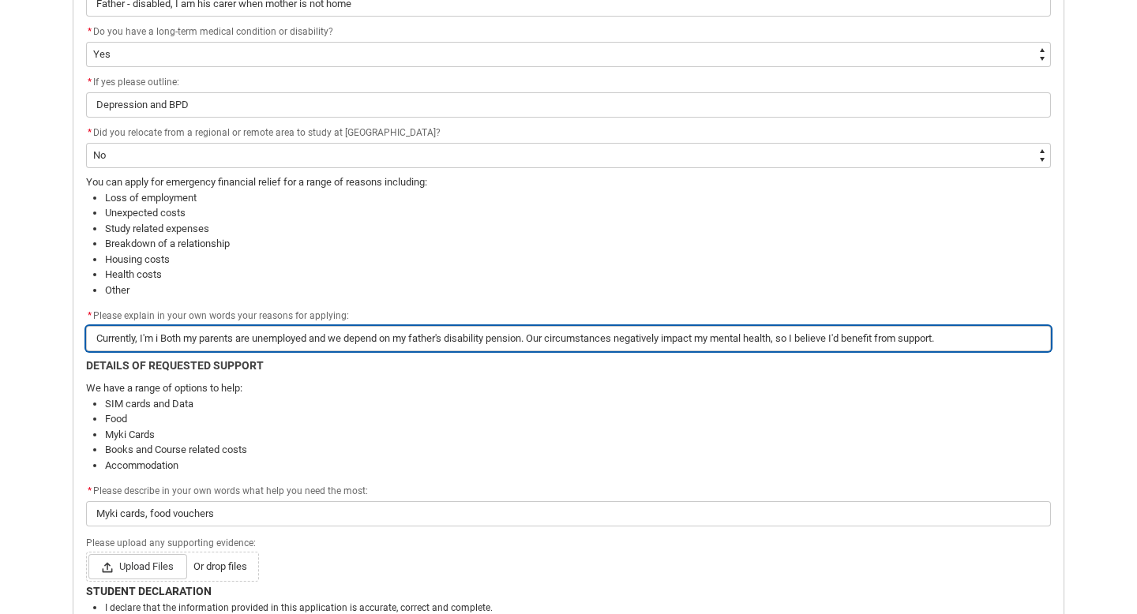
type lightning-primitive-input-simple "Currently, I'm in Both my parents are unemployed and we depend on my father's d…"
type input "Currently, I'm in Both my parents are unemployed and we depend on my father's d…"
type lightning-primitive-input-simple "Currently, I'm in Both my parents are unemployed and we depend on my father's d…"
type input "Currently, I'm in Both my parents are unemployed and we depend on my father's d…"
type lightning-primitive-input-simple "Currently, I'm in a Both my parents are unemployed and we depend on my father's…"
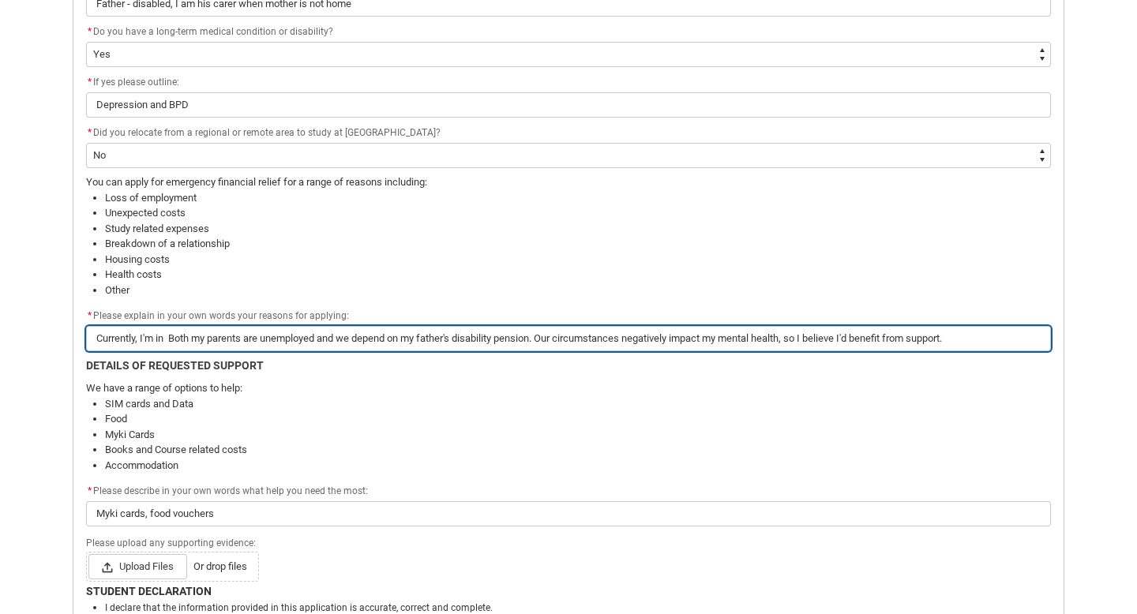
type input "Currently, I'm in a Both my parents are unemployed and we depend on my father's…"
type lightning-primitive-input-simple "Currently, I'm in an Both my parents are unemployed and we depend on my father'…"
type input "Currently, I'm in an Both my parents are unemployed and we depend on my father'…"
type lightning-primitive-input-simple "Currently, I'm in and Both my parents are unemployed and we depend on my father…"
type input "Currently, I'm in and Both my parents are unemployed and we depend on my father…"
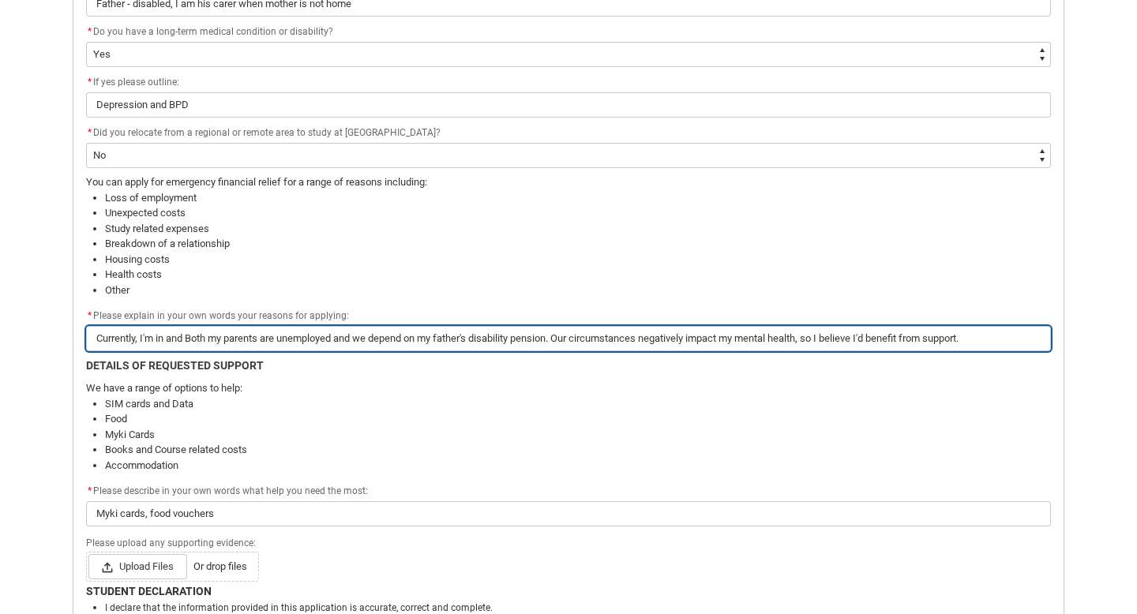
type lightning-primitive-input-simple "Currently, I'm in and Both my parents are unemployed and we depend on my father…"
type input "Currently, I'm in and Both my parents are unemployed and we depend on my father…"
type lightning-primitive-input-simple "Currently, I'm in and o Both my parents are unemployed and we depend on my fath…"
type input "Currently, I'm in and o Both my parents are unemployed and we depend on my fath…"
type lightning-primitive-input-simple "Currently, I'm in and ou Both my parents are unemployed and we depend on my fat…"
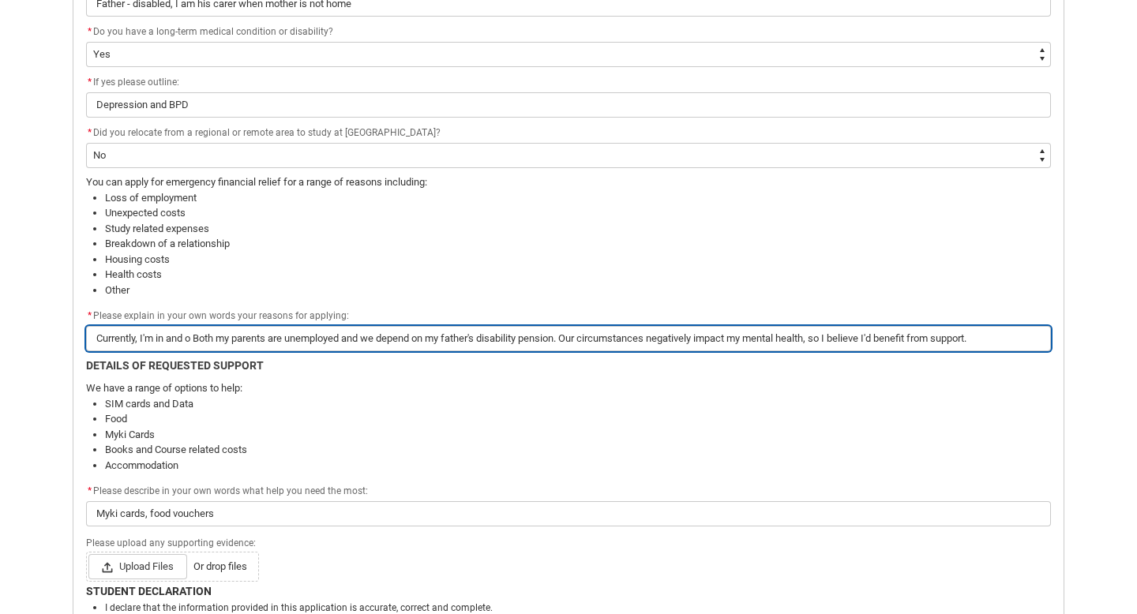
type input "Currently, I'm in and ou Both my parents are unemployed and we depend on my fat…"
type lightning-primitive-input-simple "Currently, I'm in and out Both my parents are unemployed and we depend on my fa…"
type input "Currently, I'm in and out Both my parents are unemployed and we depend on my fa…"
type lightning-primitive-input-simple "Currently, I'm in and out Both my parents are unemployed and we depend on my fa…"
type input "Currently, I'm in and out Both my parents are unemployed and we depend on my fa…"
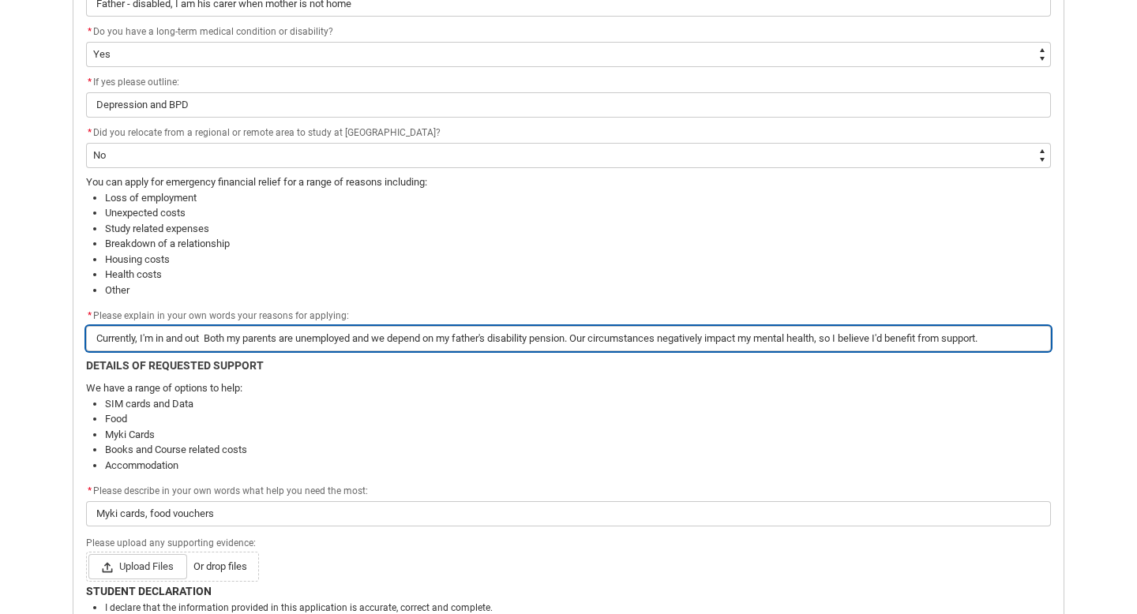
type lightning-primitive-input-simple "Currently, I'm in and out o Both my parents are unemployed and we depend on my …"
type input "Currently, I'm in and out o Both my parents are unemployed and we depend on my …"
type lightning-primitive-input-simple "Currently, I'm in and out of Both my parents are unemployed and we depend on my…"
type input "Currently, I'm in and out of Both my parents are unemployed and we depend on my…"
type lightning-primitive-input-simple "Currently, I'm in and out of Both my parents are unemployed and we depend on my…"
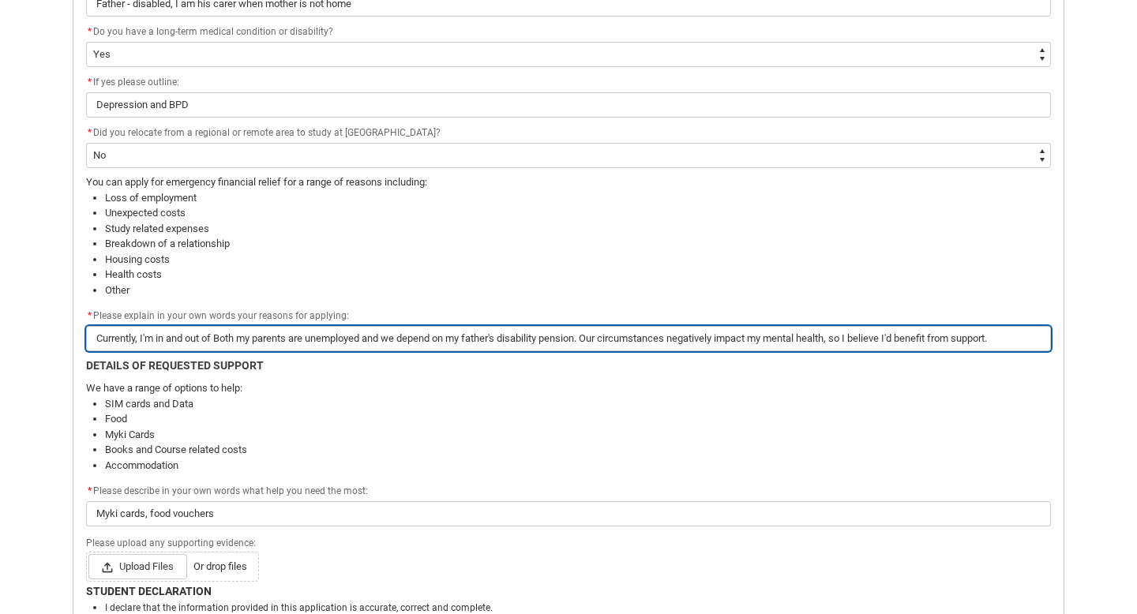
type input "Currently, I'm in and out of Both my parents are unemployed and we depend on my…"
type lightning-primitive-input-simple "Currently, I'm in and out of h Both my parents are unemployed and we depend on …"
type input "Currently, I'm in and out of h Both my parents are unemployed and we depend on …"
type lightning-primitive-input-simple "Currently, I'm in and out of ho Both my parents are unemployed and we depend on…"
type input "Currently, I'm in and out of ho Both my parents are unemployed and we depend on…"
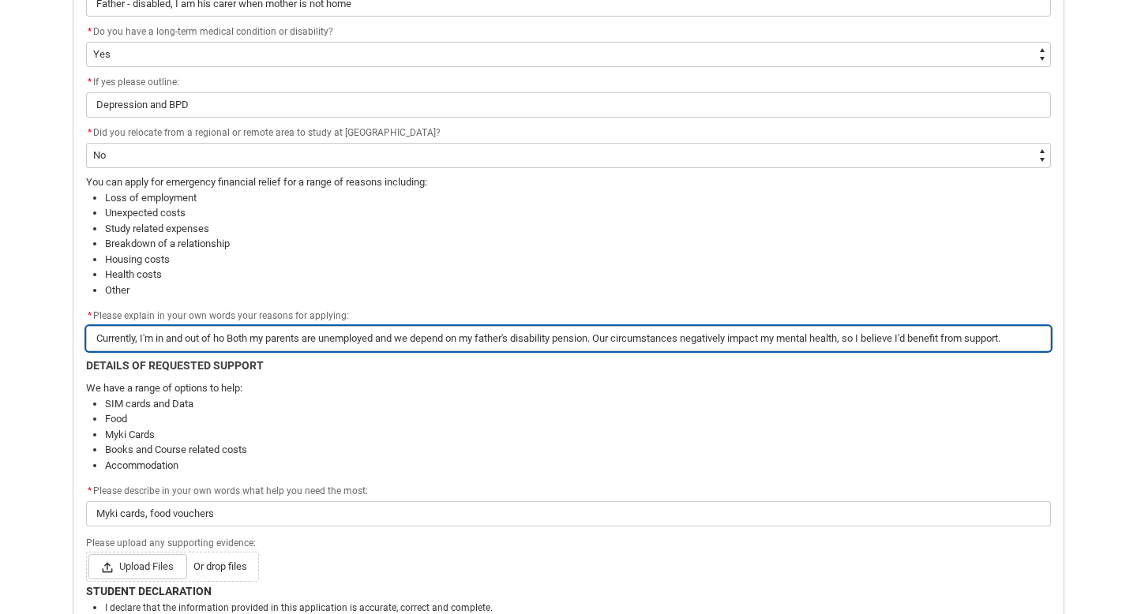
type lightning-primitive-input-simple "Currently, I'm in and out of hom Both my parents are unemployed and we depend o…"
type input "Currently, I'm in and out of hom Both my parents are unemployed and we depend o…"
type lightning-primitive-input-simple "Currently, I'm in and out of home Both my parents are unemployed and we depend …"
type input "Currently, I'm in and out of home Both my parents are unemployed and we depend …"
type lightning-primitive-input-simple "Currently, I'm in and out of home Both my parents are unemployed and we depend …"
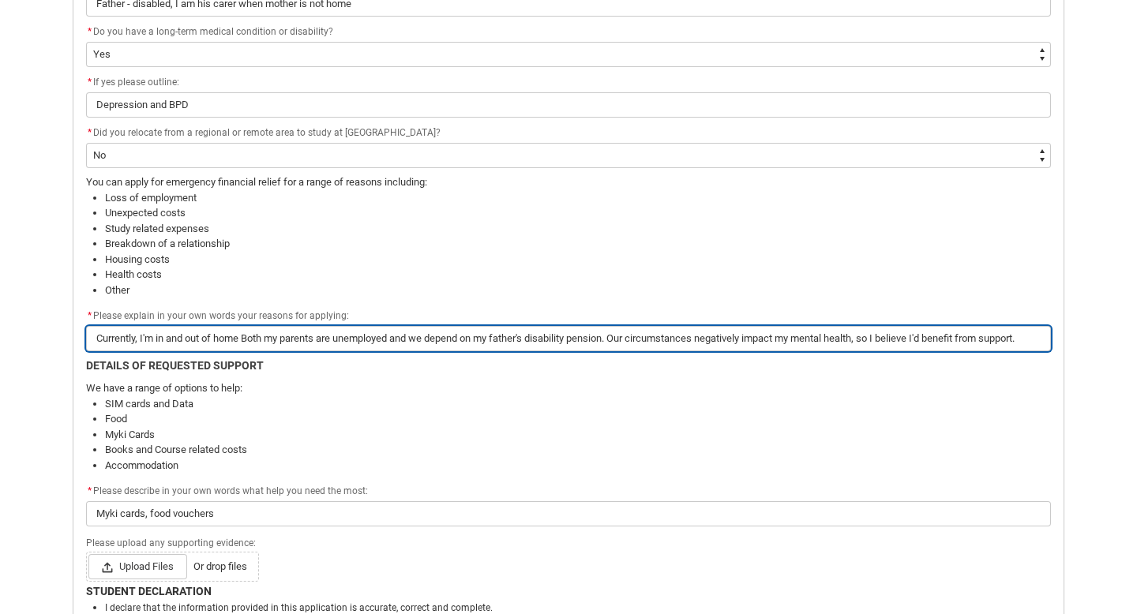
type input "Currently, I'm in and out of home Both my parents are unemployed and we depend …"
type lightning-primitive-input-simple "Currently, I'm in and out of home ( Both my parents are unemployed and we depen…"
type input "Currently, I'm in and out of home ( Both my parents are unemployed and we depen…"
type lightning-primitive-input-simple "Currently, I'm in and out of home (t Both my parents are unemployed and we depe…"
type input "Currently, I'm in and out of home (t Both my parents are unemployed and we depe…"
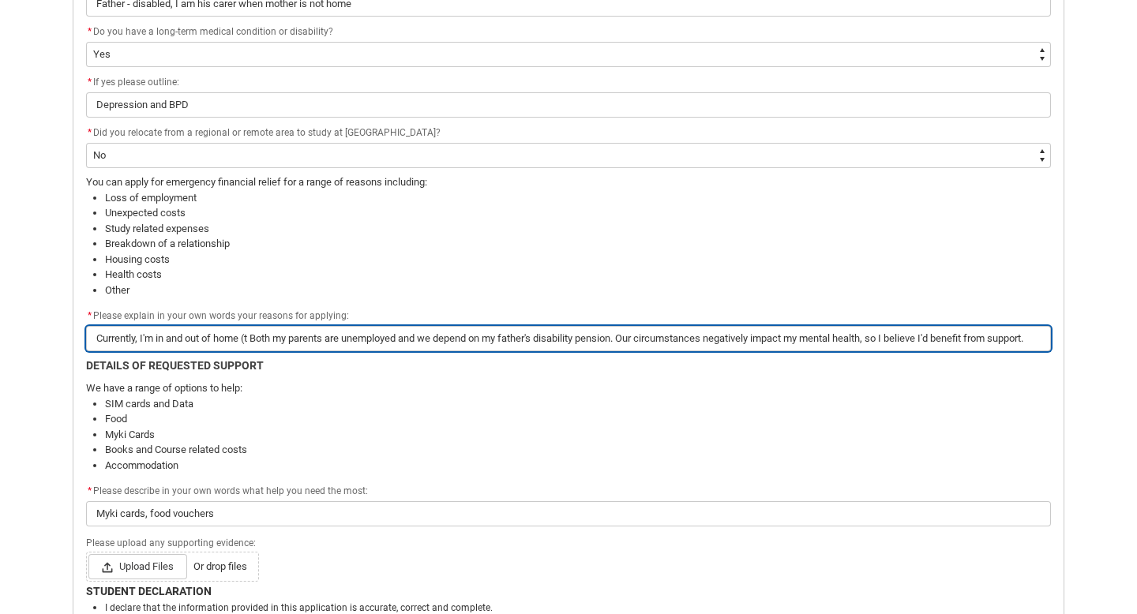
type lightning-primitive-input-simple "Currently, I'm in and out of home (ta Both my parents are unemployed and we dep…"
type input "Currently, I'm in and out of home (ta Both my parents are unemployed and we dep…"
type lightning-primitive-input-simple "Currently, I'm in and out of home (tak Both my parents are unemployed and we de…"
type input "Currently, I'm in and out of home (tak Both my parents are unemployed and we de…"
type lightning-primitive-input-simple "Currently, I'm in and out of home (taki Both my parents are unemployed and we d…"
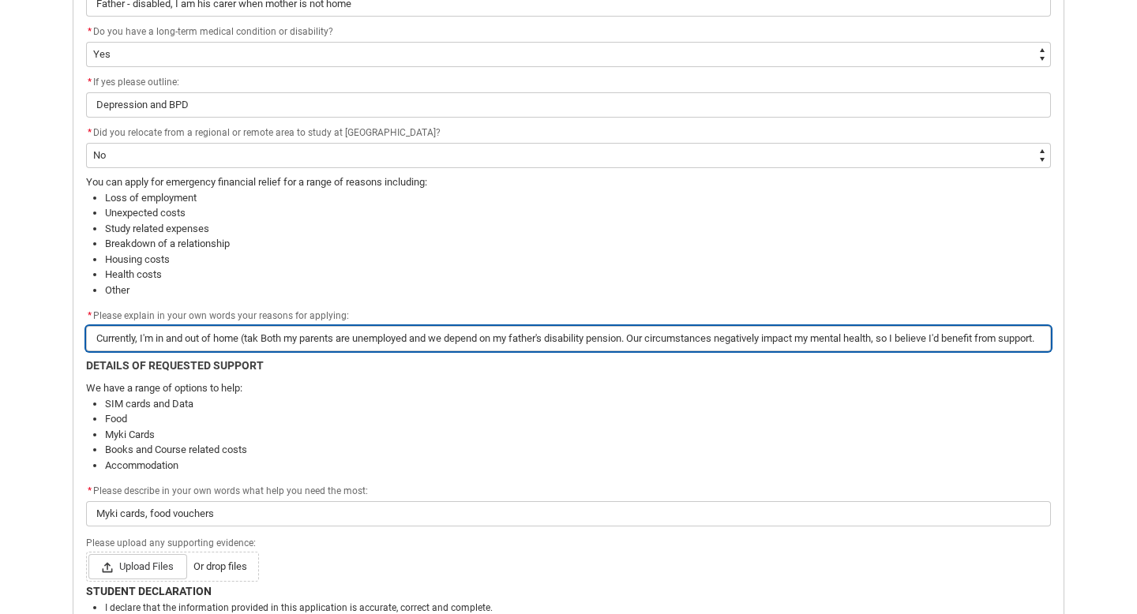
type input "Currently, I'm in and out of home (taki Both my parents are unemployed and we d…"
type lightning-primitive-input-simple "Currently, I'm in and out of home (takin Both my parents are unemployed and we …"
type input "Currently, I'm in and out of home (takin Both my parents are unemployed and we …"
type lightning-primitive-input-simple "Currently, I'm in and out of home (taking Both my parents are unemployed and we…"
type input "Currently, I'm in and out of home (taking Both my parents are unemployed and we…"
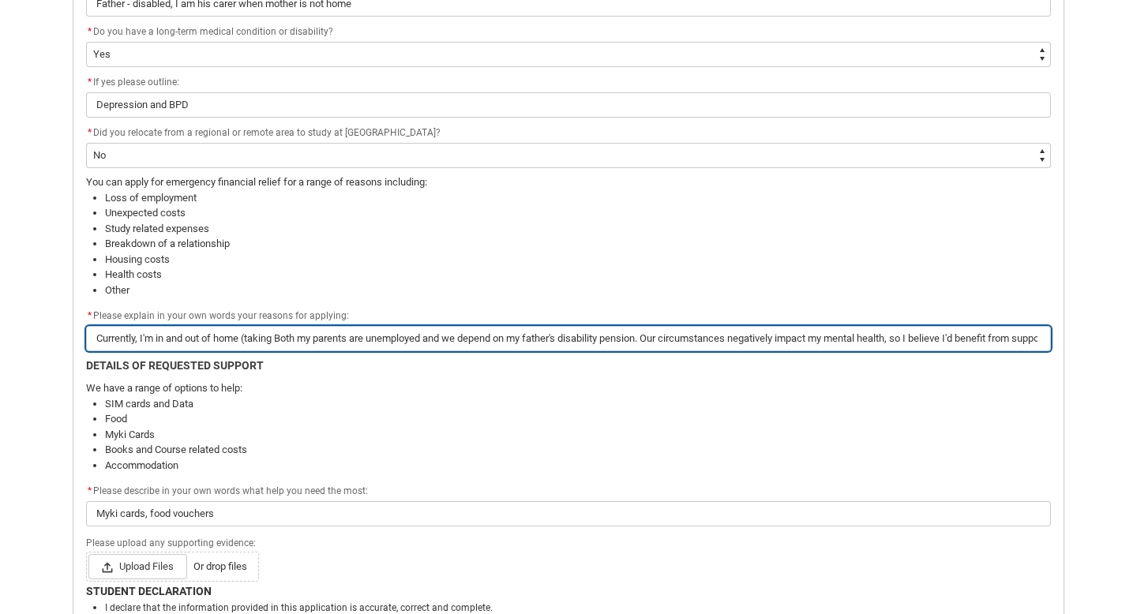
type lightning-primitive-input-simple "Currently, I'm in and out of home (taking Both my parents are unemployed and we…"
type input "Currently, I'm in and out of home (taking Both my parents are unemployed and we…"
type lightning-primitive-input-simple "Currently, I'm in and out of home (taking c Both my parents are unemployed and …"
type input "Currently, I'm in and out of home (taking c Both my parents are unemployed and …"
type lightning-primitive-input-simple "Currently, I'm in and out of home (taking ca Both my parents are unemployed and…"
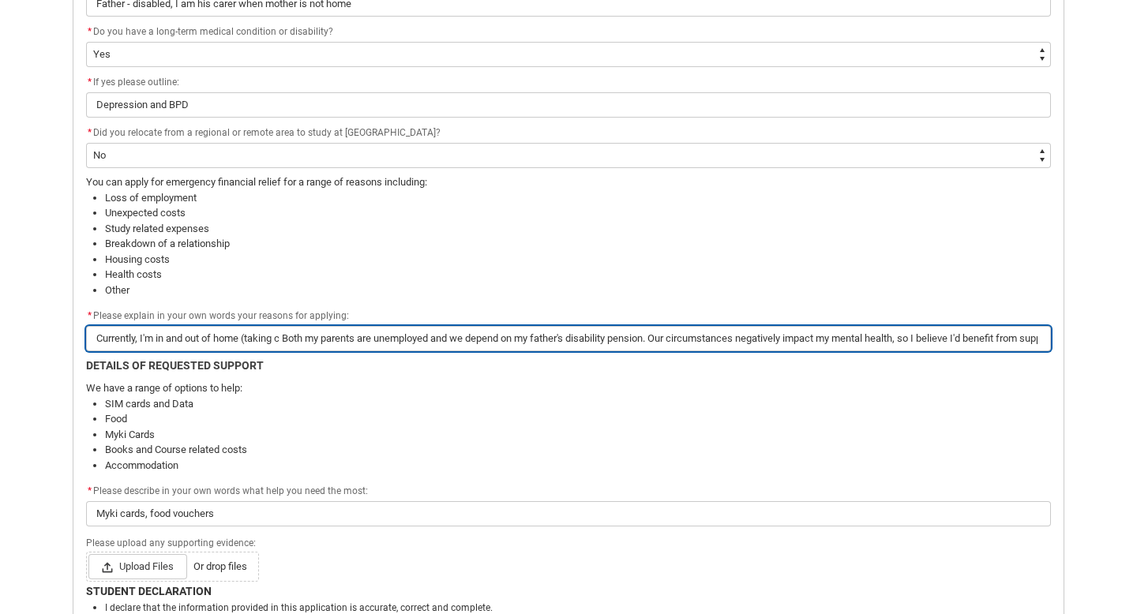
type input "Currently, I'm in and out of home (taking ca Both my parents are unemployed and…"
type lightning-primitive-input-simple "Currently, I'm in and out of home (taking car Both my parents are unemployed an…"
type input "Currently, I'm in and out of home (taking car Both my parents are unemployed an…"
type lightning-primitive-input-simple "Currently, I'm in and out of home (taking care Both my parents are unemployed a…"
type input "Currently, I'm in and out of home (taking care Both my parents are unemployed a…"
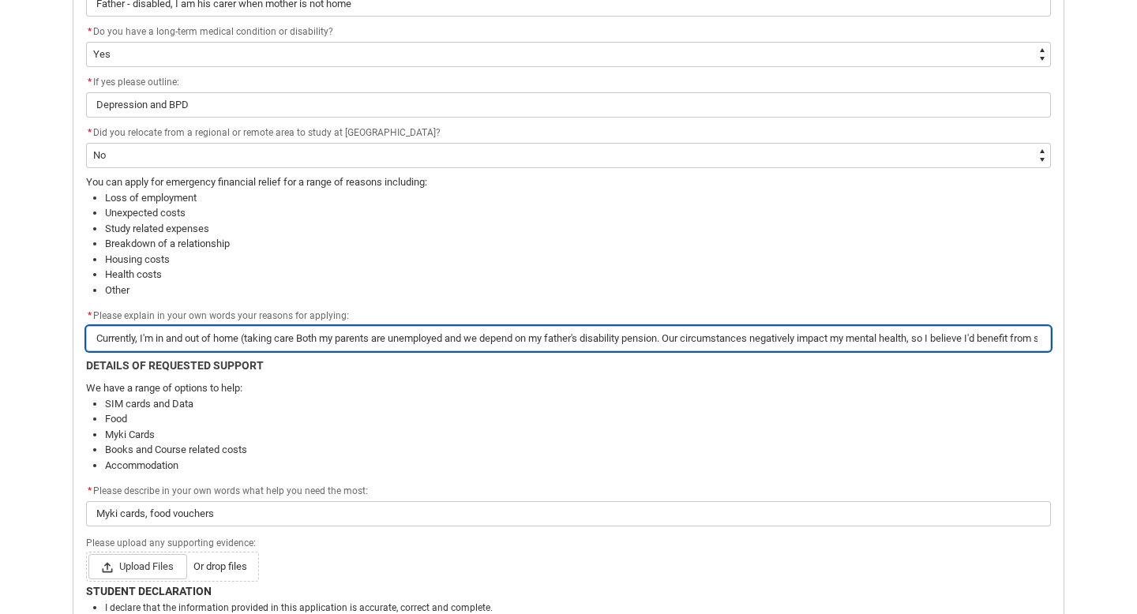
type lightning-primitive-input-simple "Currently, I'm in and out of home (taking care Both my parents are unemployed a…"
type input "Currently, I'm in and out of home (taking care Both my parents are unemployed a…"
type lightning-primitive-input-simple "Currently, I'm in and out of home (taking care o Both my parents are unemployed…"
type input "Currently, I'm in and out of home (taking care o Both my parents are unemployed…"
type lightning-primitive-input-simple "Currently, I'm in and out of home (taking care of Both my parents are unemploye…"
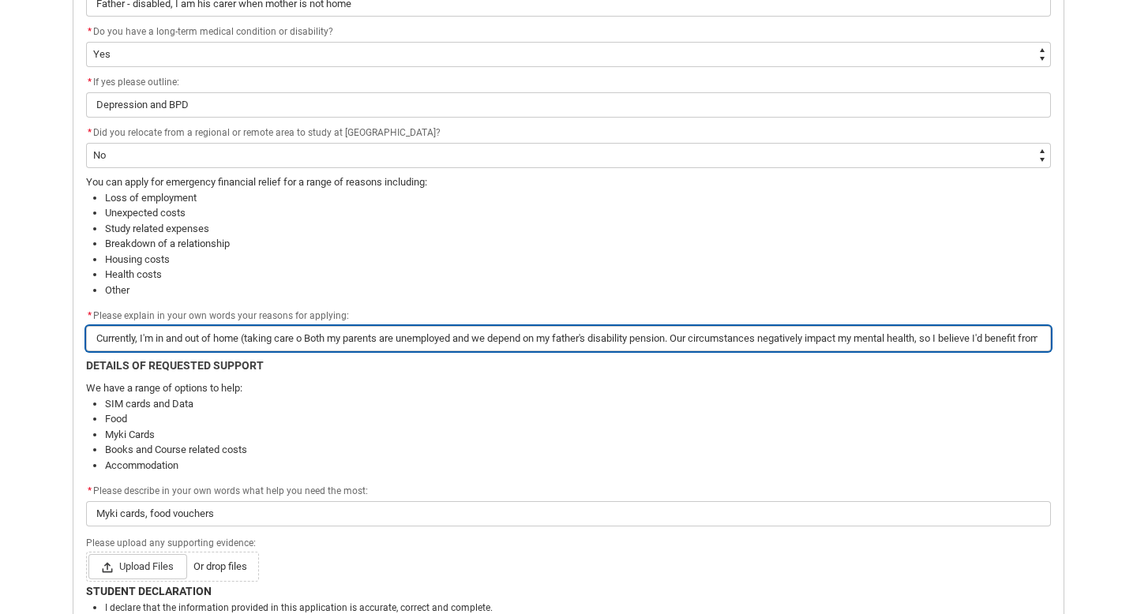
type input "Currently, I'm in and out of home (taking care of Both my parents are unemploye…"
click at [607, 339] on input "Currently, I'm in and out of home (taking care of dad and sleeping at different…" at bounding box center [568, 338] width 964 height 25
click at [857, 341] on input "Currently, I'm in and out of home (taking care of dad and sleeping at different…" at bounding box center [568, 338] width 964 height 25
click at [1012, 335] on input "Currently, I'm in and out of home (taking care of dad and sleeping at different…" at bounding box center [568, 338] width 964 height 25
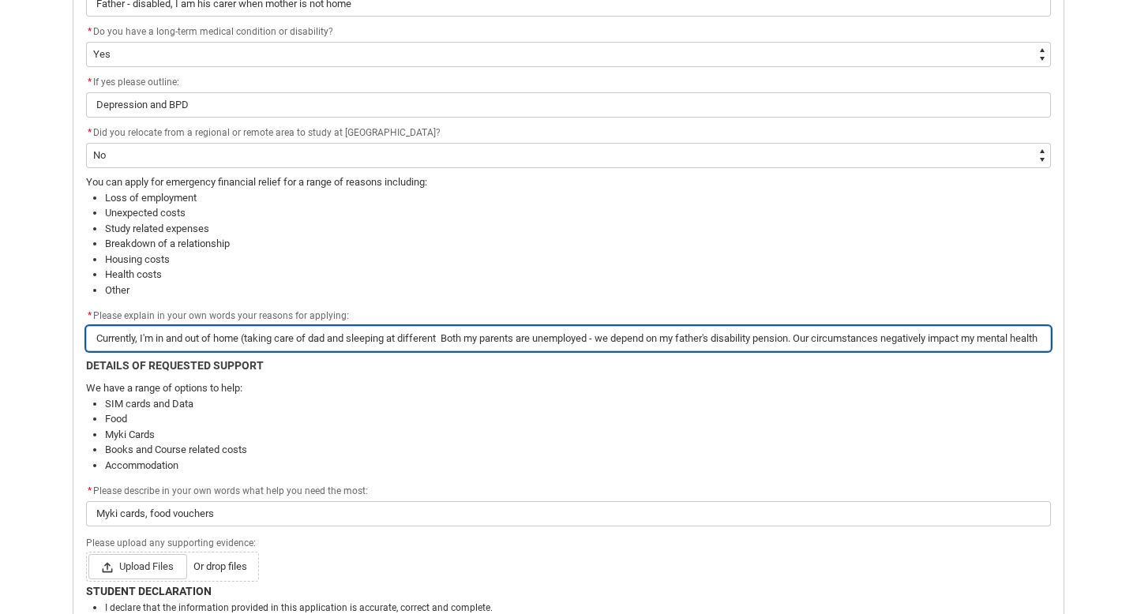
click at [815, 334] on input "Currently, I'm in and out of home (taking care of dad and sleeping at different…" at bounding box center [568, 338] width 964 height 25
click at [987, 341] on input "Currently, I'm in and out of home (taking care of dad and sleeping at different…" at bounding box center [568, 338] width 964 height 25
click at [740, 339] on input "Currently, I'm in and out of home (taking care of dad and sleeping at different…" at bounding box center [568, 338] width 964 height 25
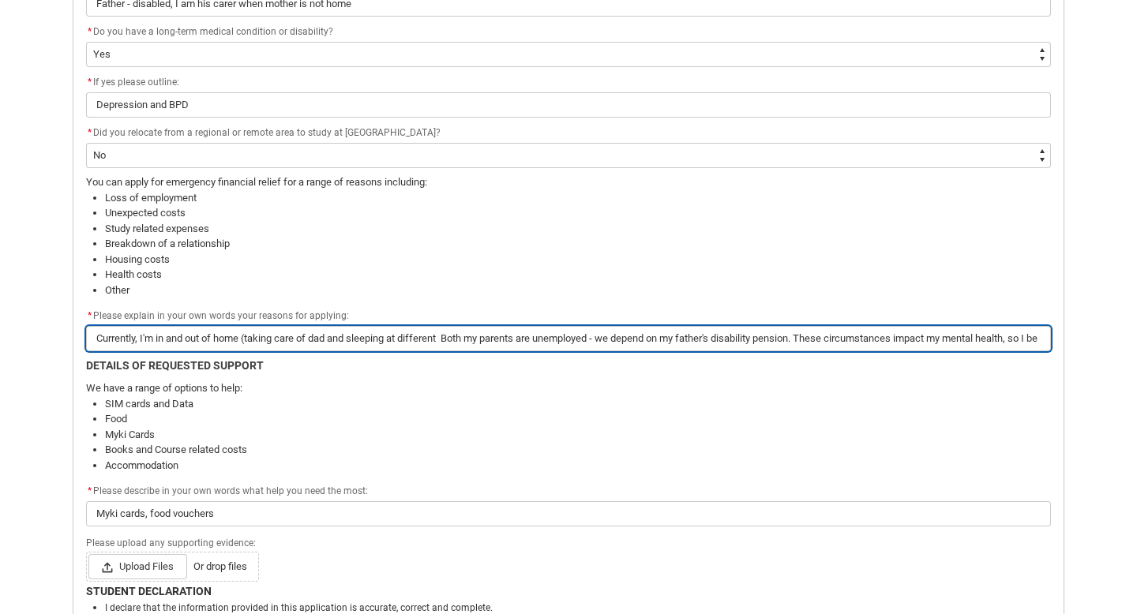
click at [292, 334] on input "Currently, I'm in and out of home (taking care of dad and sleeping at different…" at bounding box center [568, 338] width 964 height 25
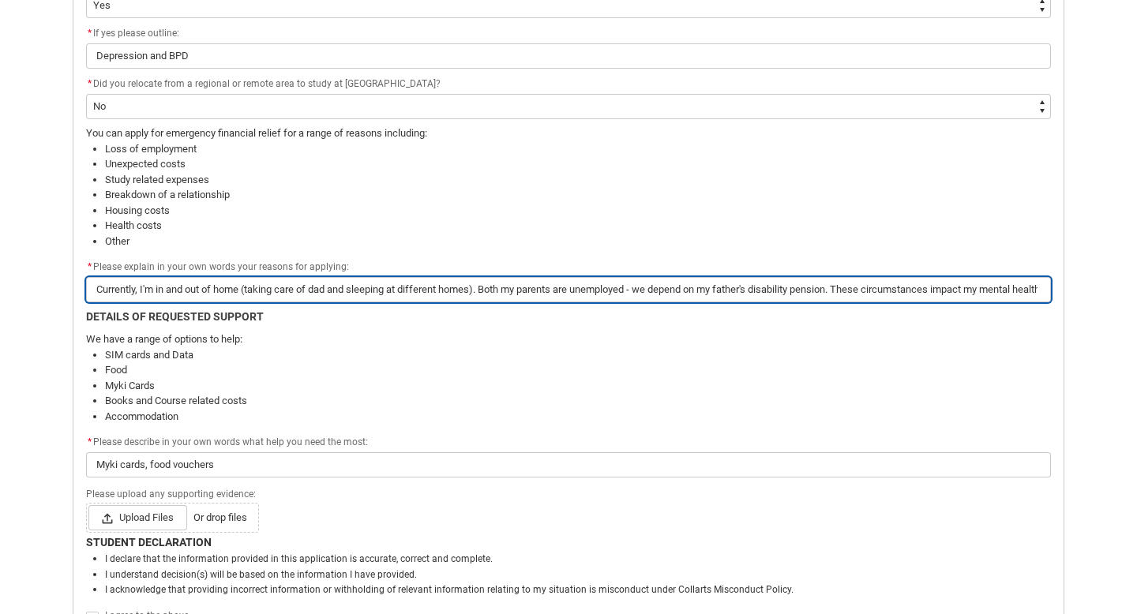
scroll to position [986, 0]
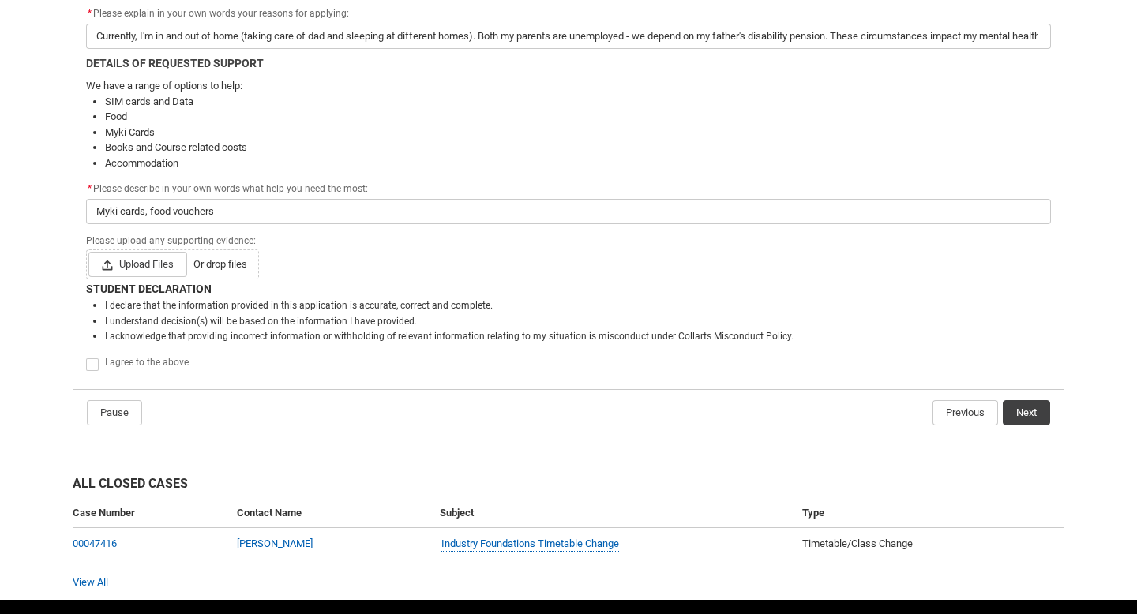
scroll to position [1167, 0]
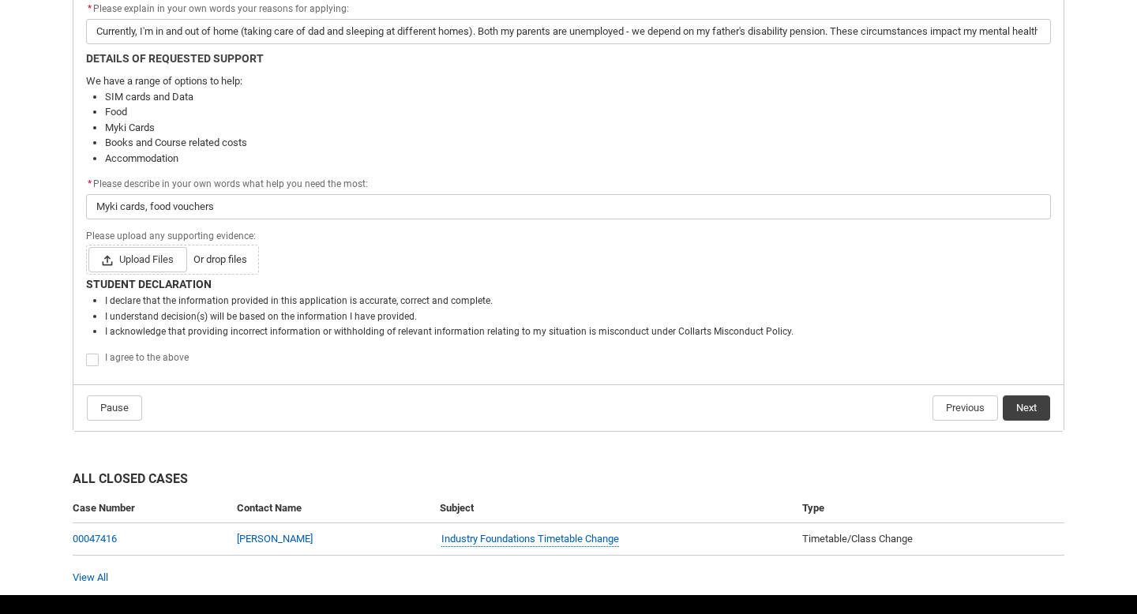
click at [90, 357] on span "Redu_Student_Request flow" at bounding box center [92, 360] width 13 height 13
click at [86, 352] on input "Redu_Student_Request flow" at bounding box center [85, 351] width 1 height 1
click at [130, 255] on span "Upload Files" at bounding box center [137, 259] width 99 height 25
click at [88, 247] on input "Upload Files Or drop files" at bounding box center [88, 246] width 1 height 1
click at [133, 257] on span "Upload Files" at bounding box center [137, 259] width 99 height 25
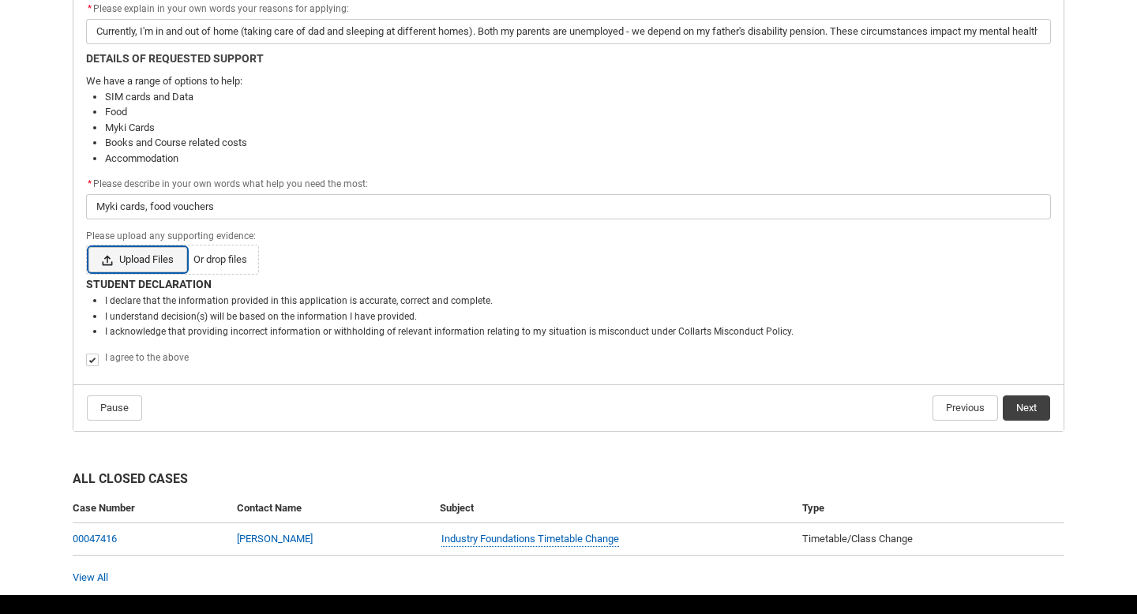
click at [88, 247] on input "Upload Files Or drop files" at bounding box center [88, 246] width 1 height 1
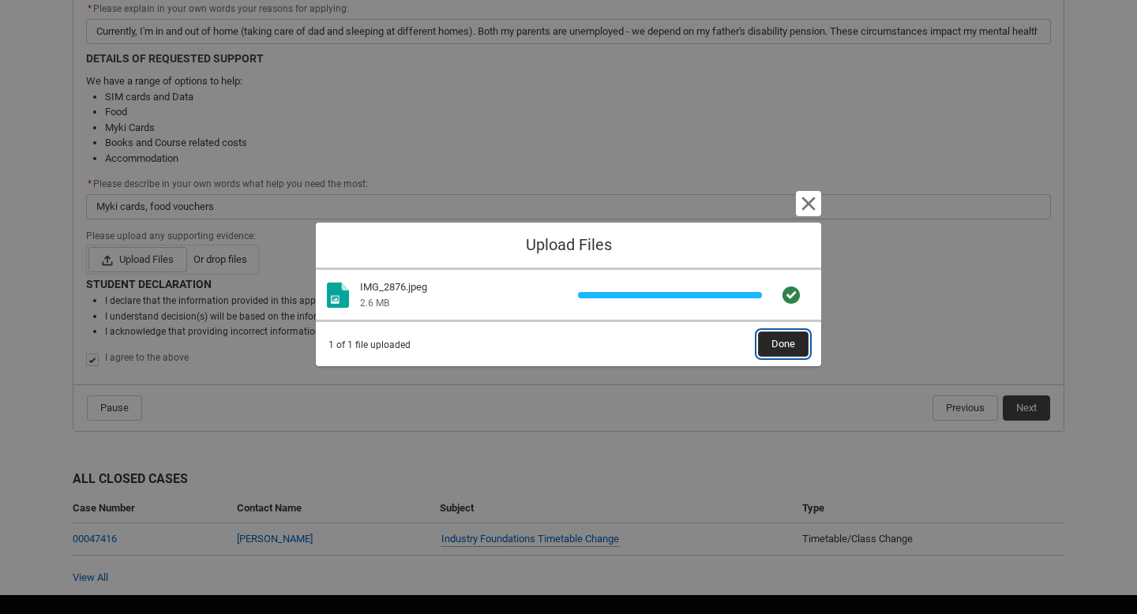
click at [773, 338] on span "Done" at bounding box center [783, 344] width 24 height 24
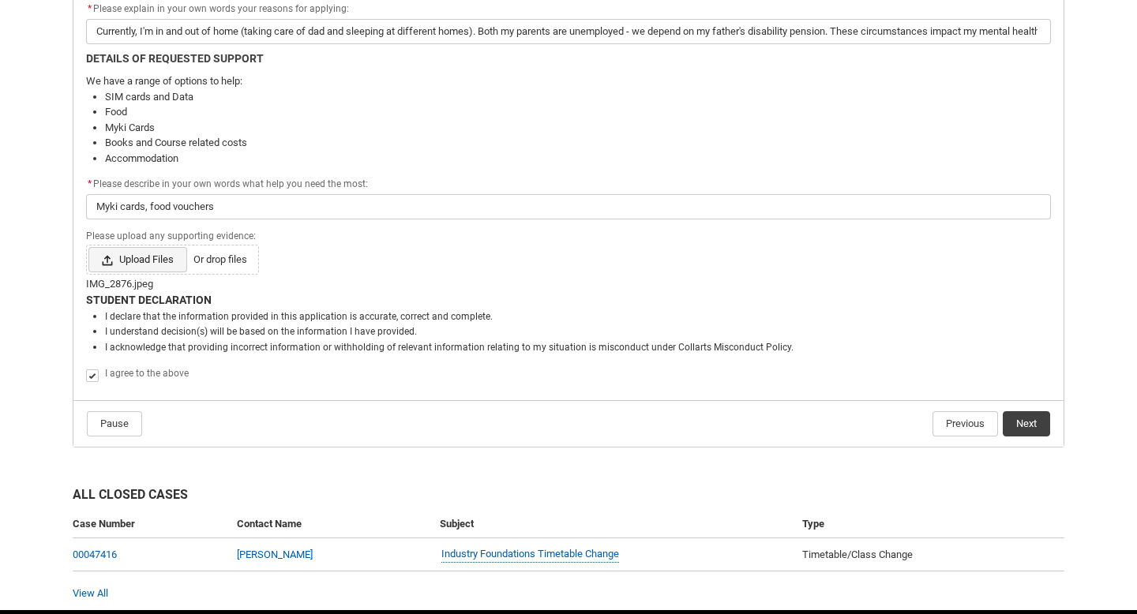
click at [167, 263] on span "Upload Files" at bounding box center [137, 259] width 99 height 25
click at [88, 247] on input "Upload Files Or drop files" at bounding box center [88, 246] width 1 height 1
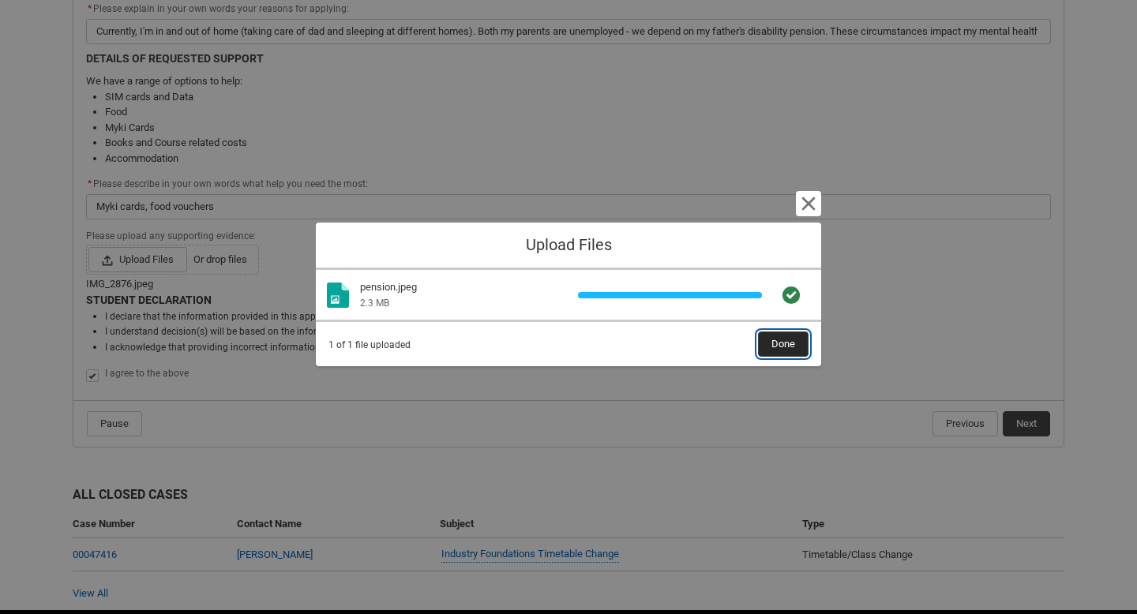
click at [781, 344] on span "Done" at bounding box center [783, 344] width 24 height 24
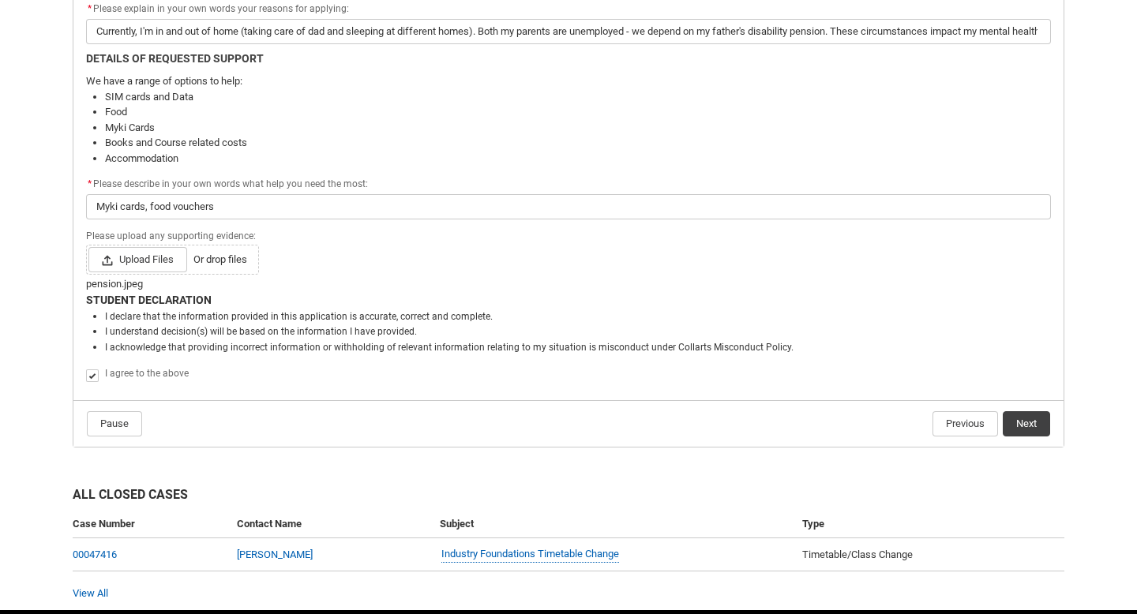
click at [341, 274] on div "Please upload any supporting evidence: Upload Files Or drop files pension.jpeg" at bounding box center [568, 259] width 964 height 66
click at [1027, 424] on button "Next" at bounding box center [1025, 423] width 47 height 25
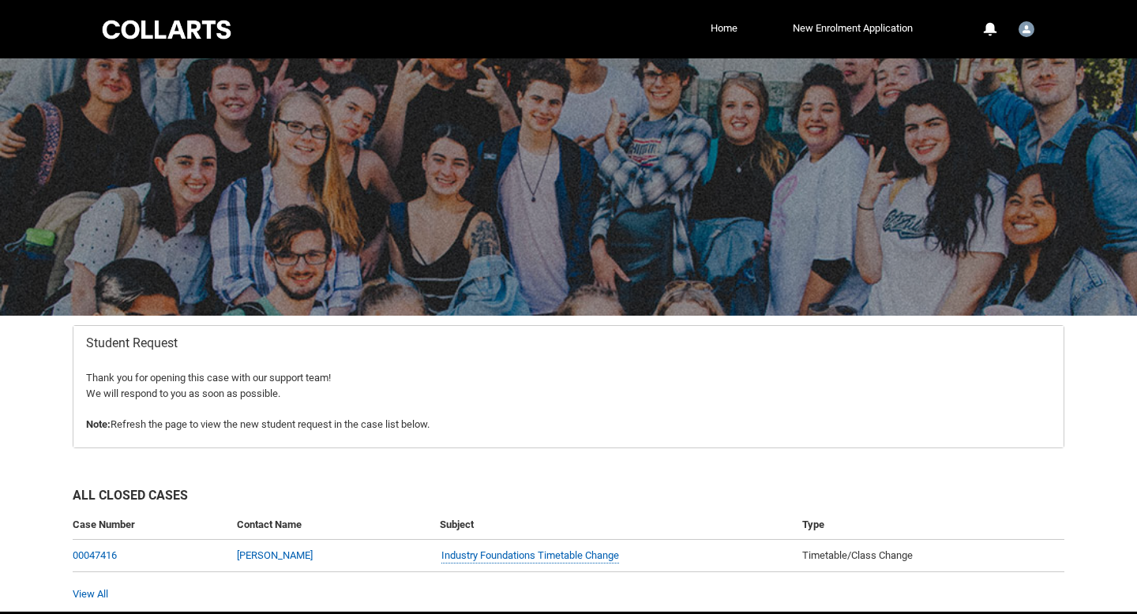
scroll to position [61, 0]
